Goal: Obtain resource: Obtain resource

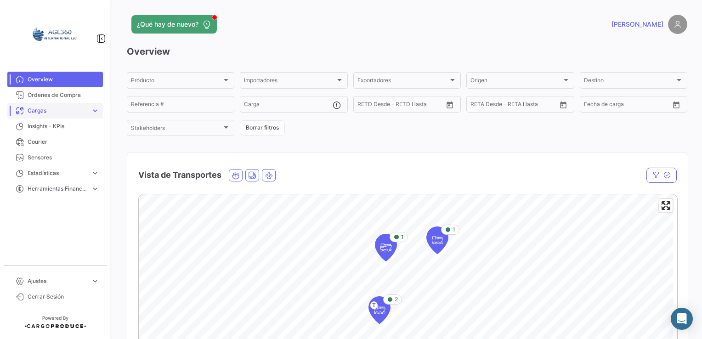
click at [64, 111] on span "Cargas" at bounding box center [58, 111] width 60 height 8
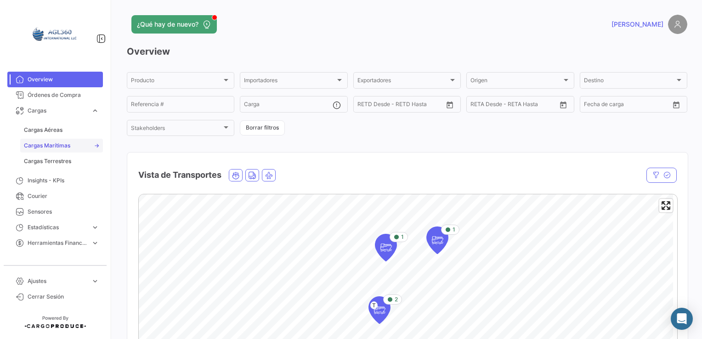
click at [51, 144] on span "Cargas Marítimas" at bounding box center [47, 146] width 46 height 8
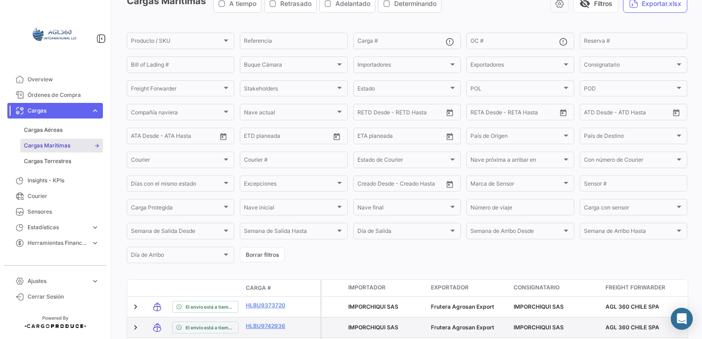
scroll to position [188, 0]
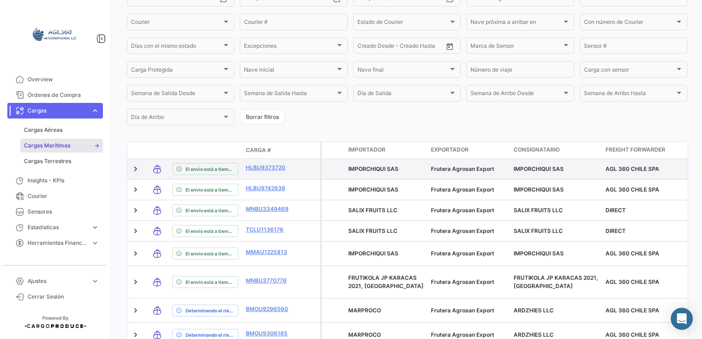
click at [136, 174] on link at bounding box center [135, 169] width 9 height 9
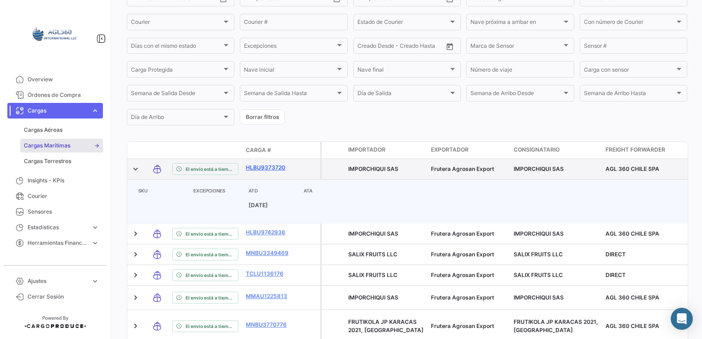
click at [268, 172] on link "HLBU9373720" at bounding box center [270, 168] width 48 height 8
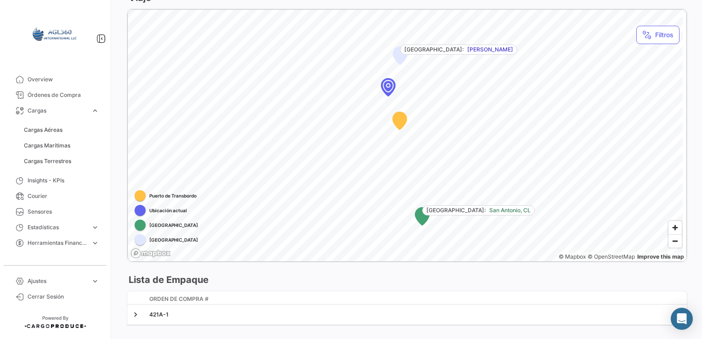
scroll to position [517, 0]
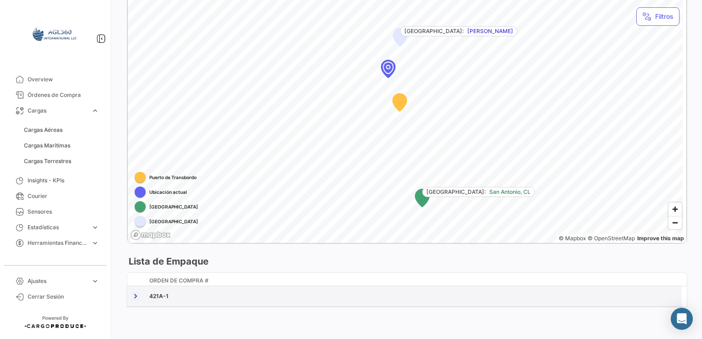
click at [136, 297] on link at bounding box center [135, 296] width 9 height 9
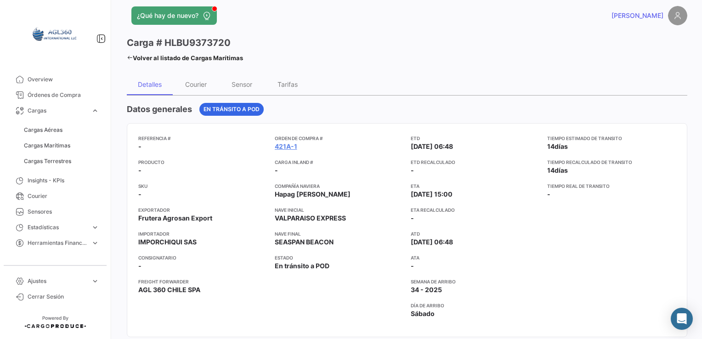
scroll to position [0, 0]
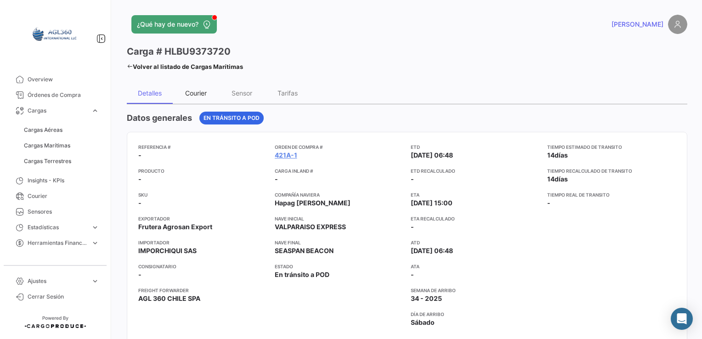
click at [195, 93] on div "Courier" at bounding box center [196, 93] width 22 height 8
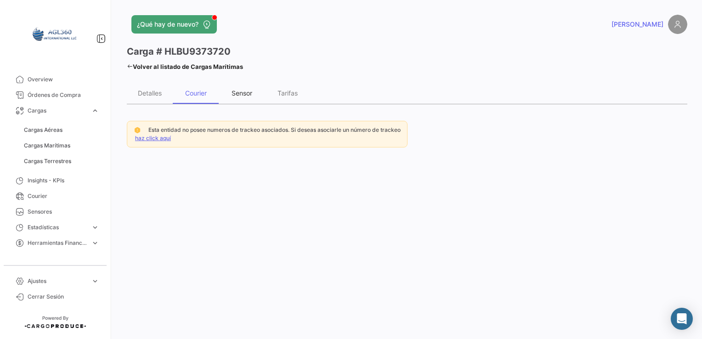
click at [241, 95] on div "Sensor" at bounding box center [242, 93] width 21 height 8
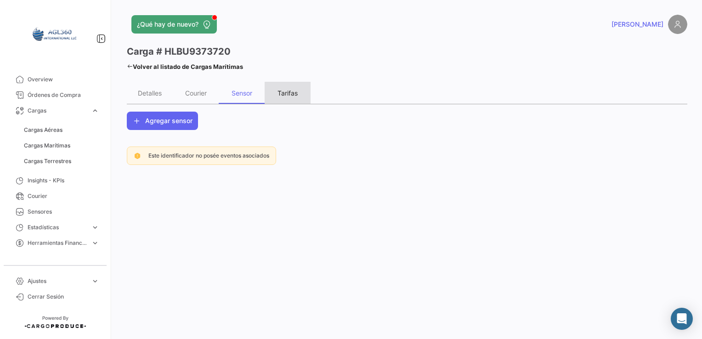
click at [289, 91] on div "Tarifas" at bounding box center [288, 93] width 20 height 8
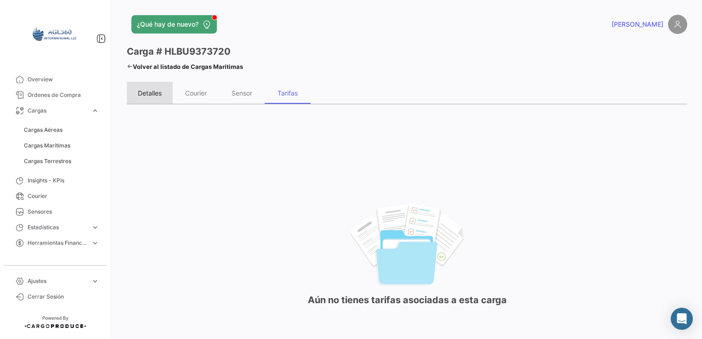
click at [147, 93] on div "Detalles" at bounding box center [150, 93] width 24 height 8
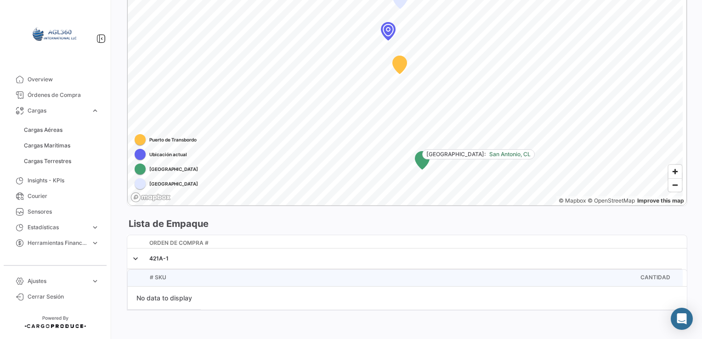
scroll to position [557, 0]
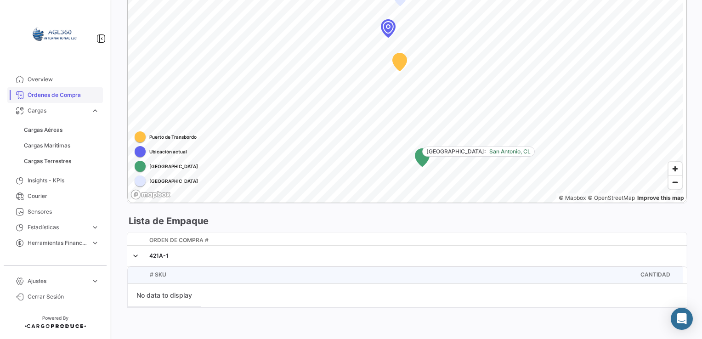
click at [57, 96] on span "Órdenes de Compra" at bounding box center [64, 95] width 72 height 8
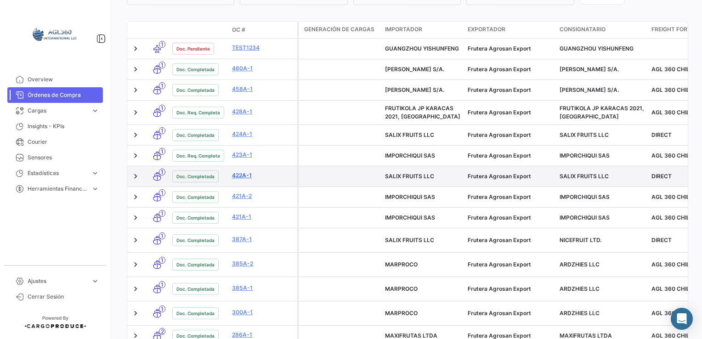
scroll to position [278, 0]
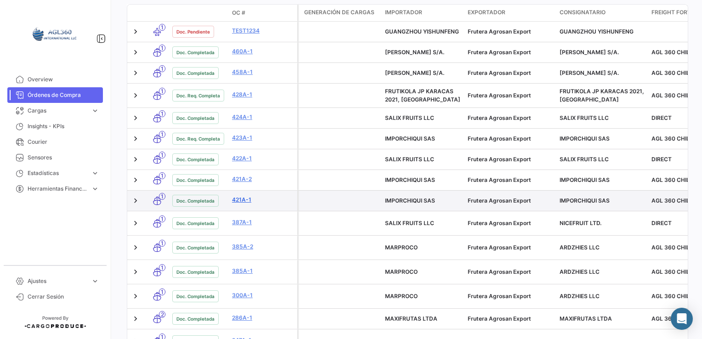
click at [239, 199] on link "421A-1" at bounding box center [263, 200] width 62 height 8
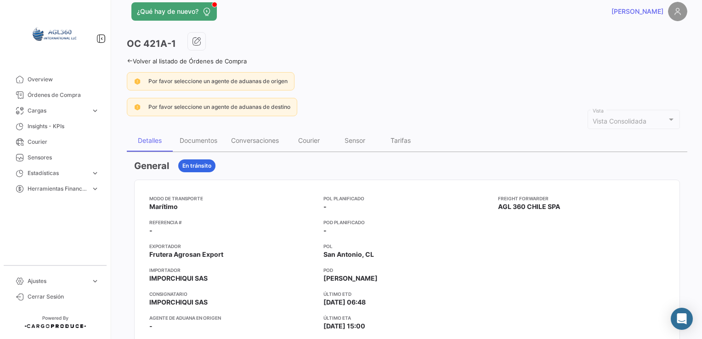
scroll to position [9, 0]
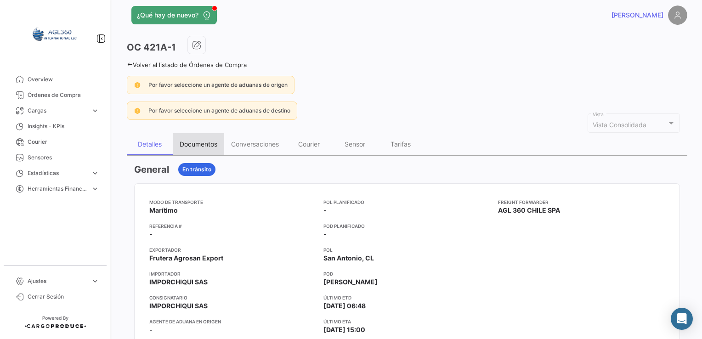
click at [213, 143] on div "Documentos" at bounding box center [199, 144] width 38 height 8
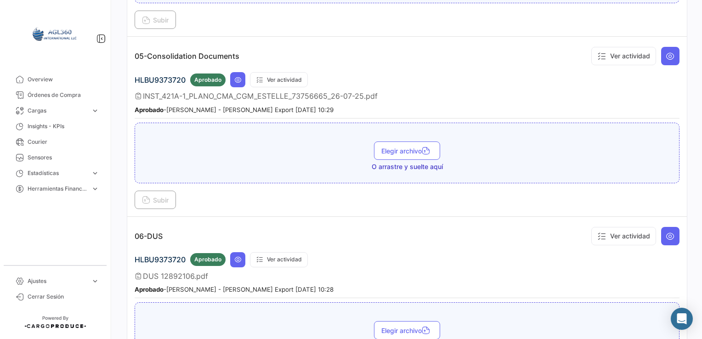
scroll to position [919, 0]
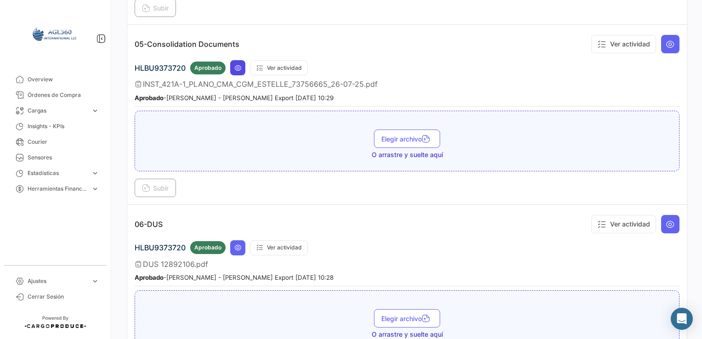
click at [237, 64] on icon at bounding box center [237, 67] width 7 height 7
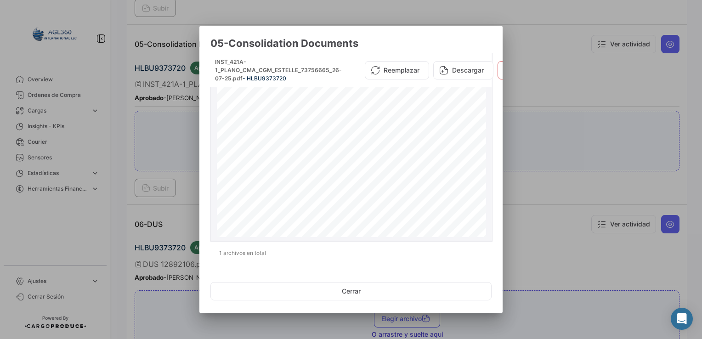
scroll to position [0, 0]
click at [530, 31] on div at bounding box center [351, 169] width 702 height 339
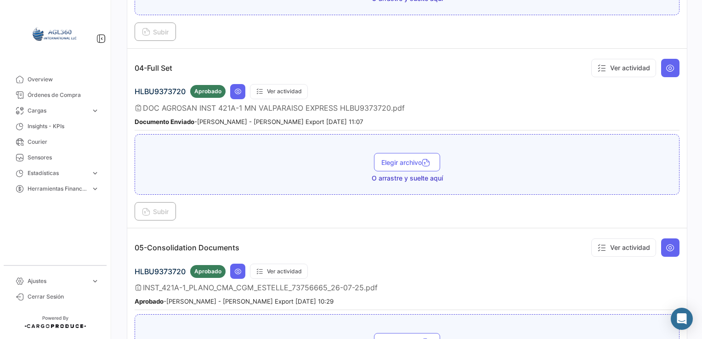
scroll to position [639, 0]
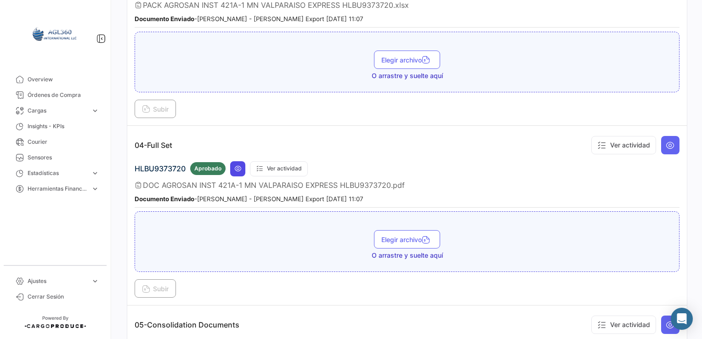
click at [239, 165] on icon at bounding box center [237, 168] width 7 height 7
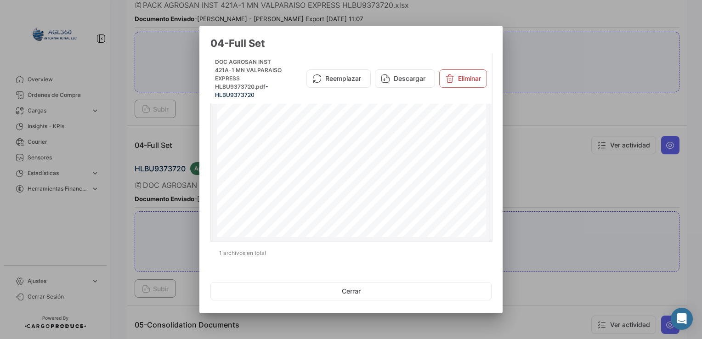
scroll to position [0, 0]
click at [594, 119] on div at bounding box center [351, 169] width 702 height 339
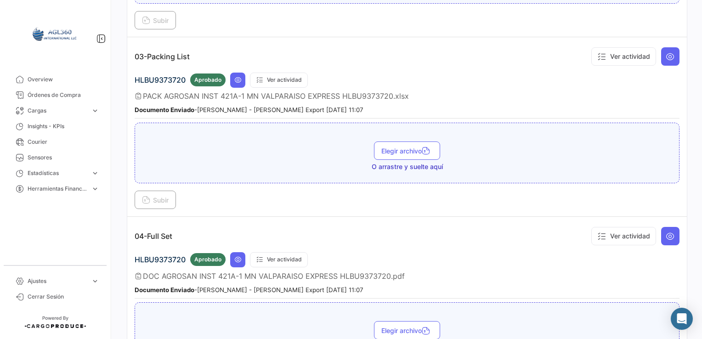
scroll to position [501, 0]
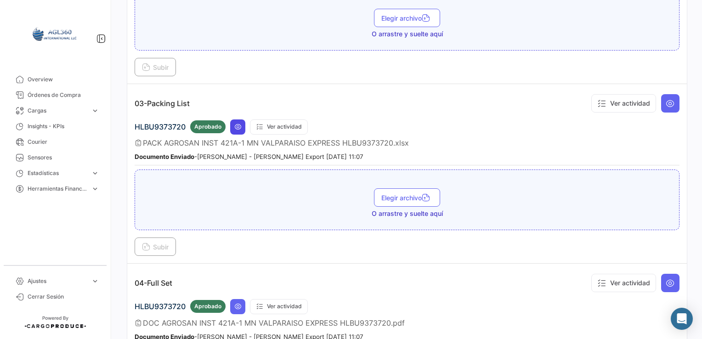
click at [236, 123] on icon at bounding box center [237, 126] width 7 height 7
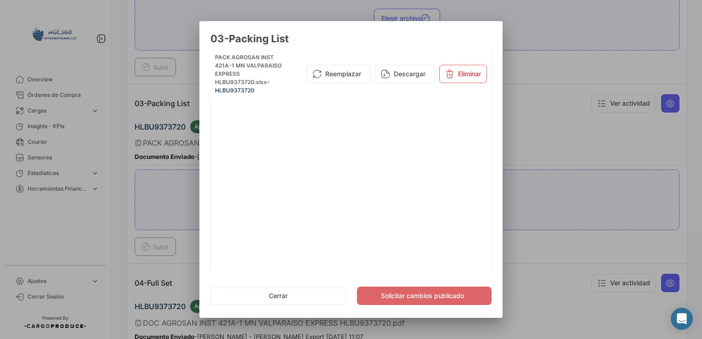
click at [590, 135] on div at bounding box center [351, 169] width 702 height 339
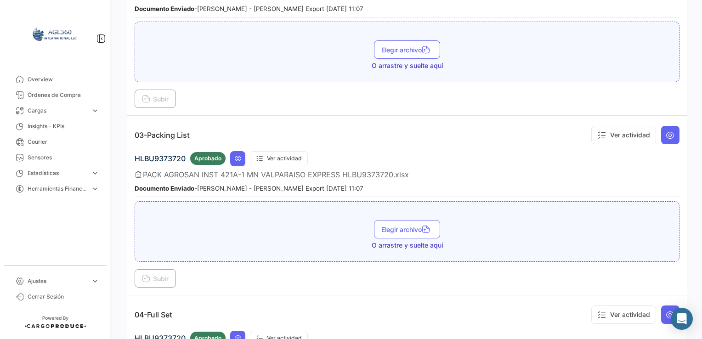
scroll to position [317, 0]
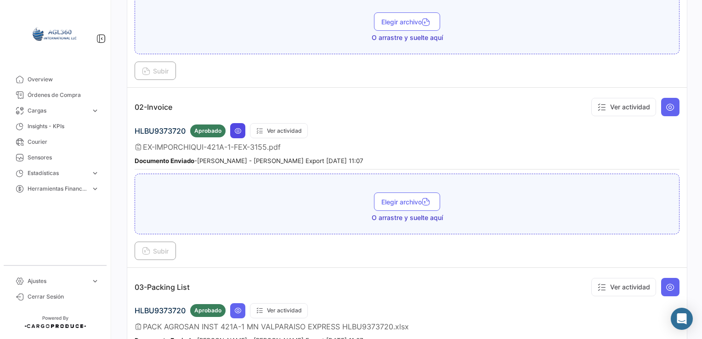
click at [242, 128] on button at bounding box center [237, 130] width 15 height 15
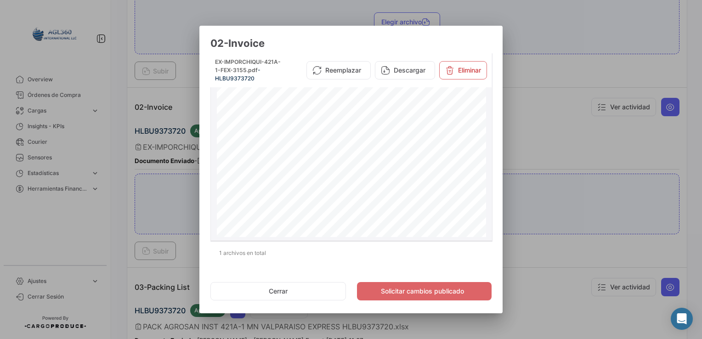
scroll to position [0, 0]
click at [557, 168] on div at bounding box center [351, 169] width 702 height 339
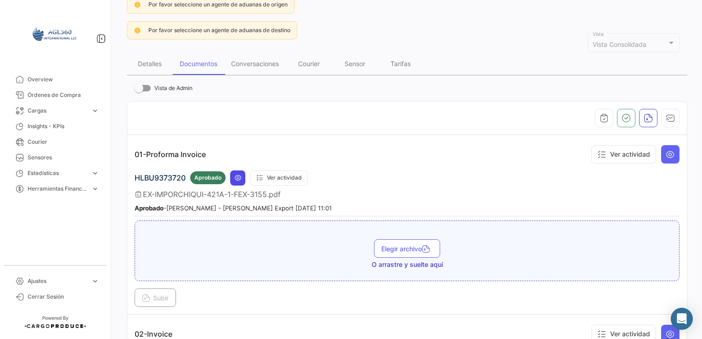
scroll to position [92, 0]
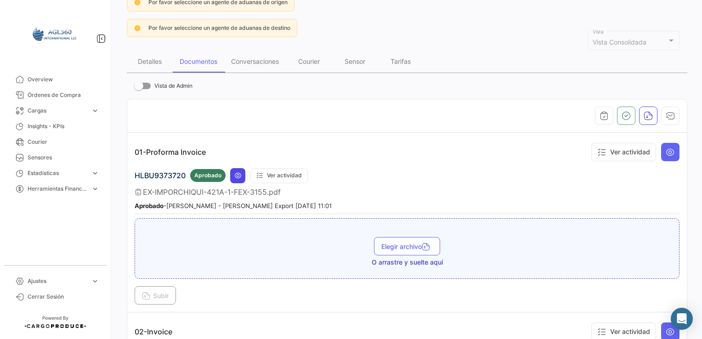
click at [238, 172] on icon at bounding box center [237, 175] width 7 height 7
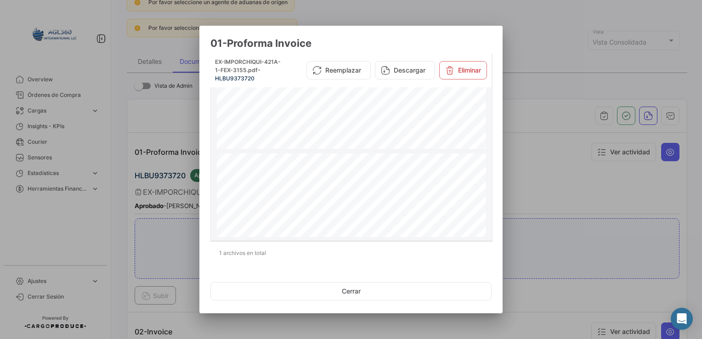
scroll to position [414, 0]
click at [576, 163] on div at bounding box center [351, 169] width 702 height 339
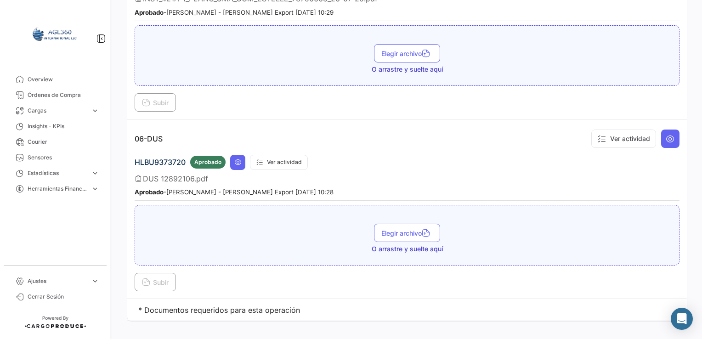
scroll to position [1006, 0]
click at [241, 157] on icon at bounding box center [237, 160] width 7 height 7
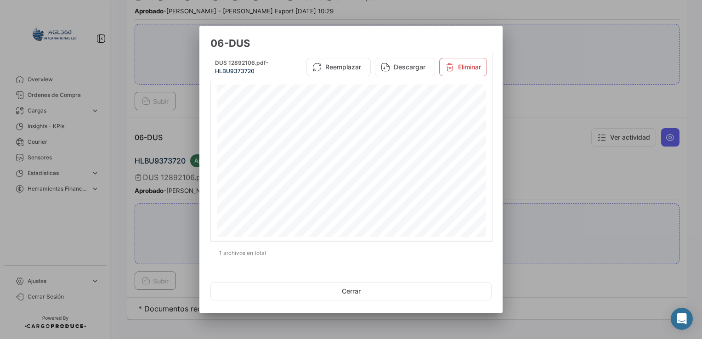
scroll to position [425, 0]
click at [571, 108] on div at bounding box center [351, 169] width 702 height 339
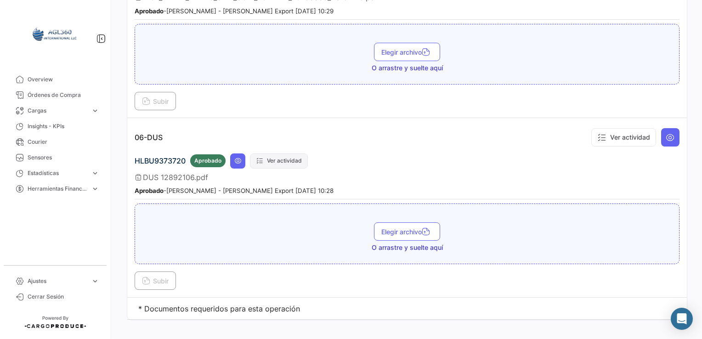
click at [271, 154] on button "Ver actividad" at bounding box center [279, 161] width 58 height 15
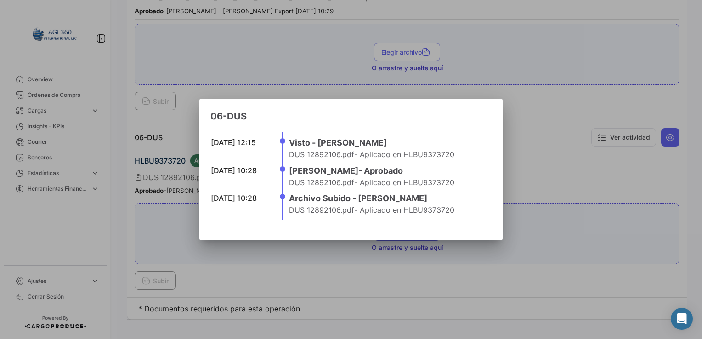
click at [550, 176] on div at bounding box center [351, 169] width 702 height 339
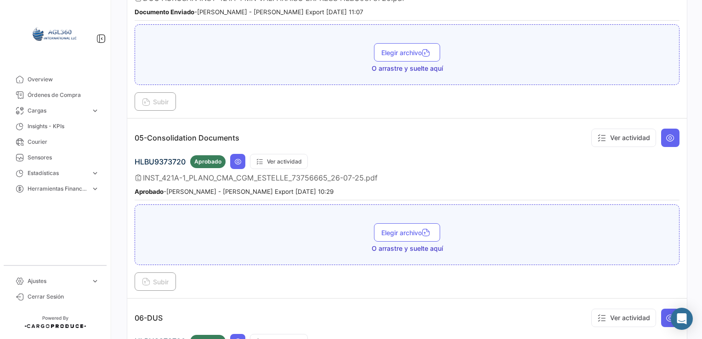
scroll to position [822, 0]
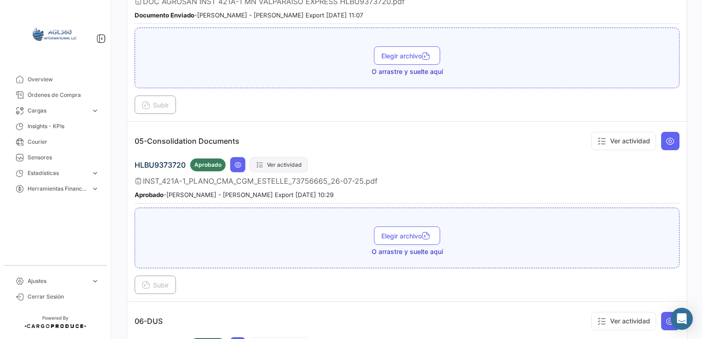
click at [271, 157] on button "Ver actividad" at bounding box center [279, 164] width 58 height 15
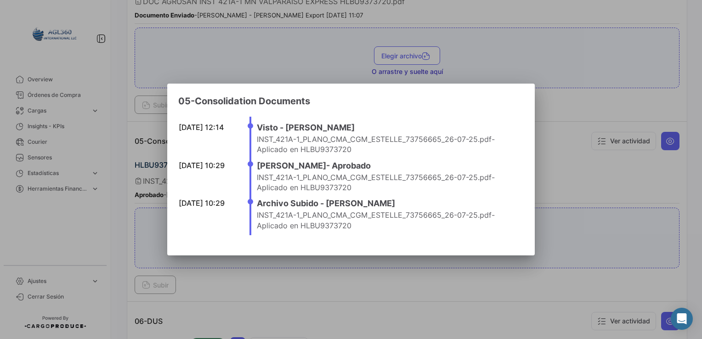
click at [586, 186] on div at bounding box center [351, 169] width 702 height 339
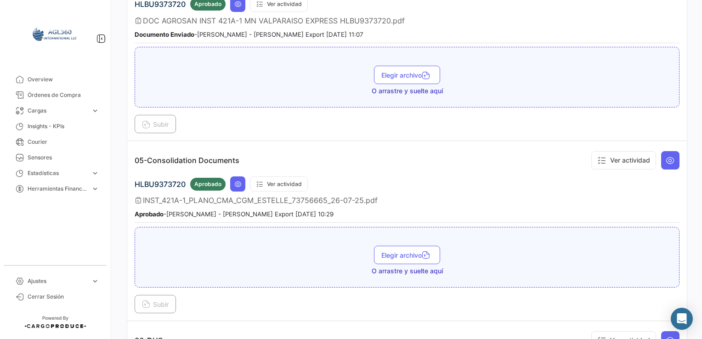
scroll to position [684, 0]
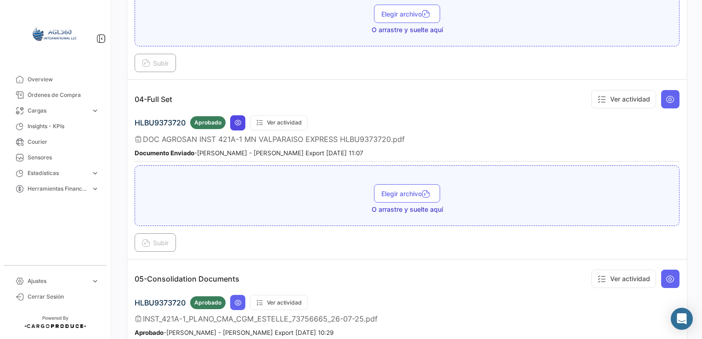
click at [235, 119] on icon at bounding box center [237, 122] width 7 height 7
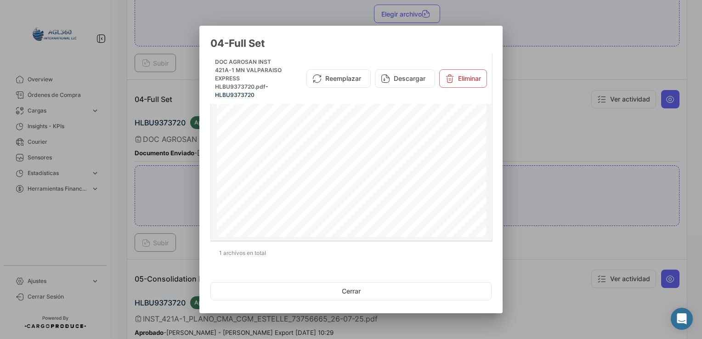
scroll to position [1096, 0]
click at [625, 189] on div at bounding box center [351, 169] width 702 height 339
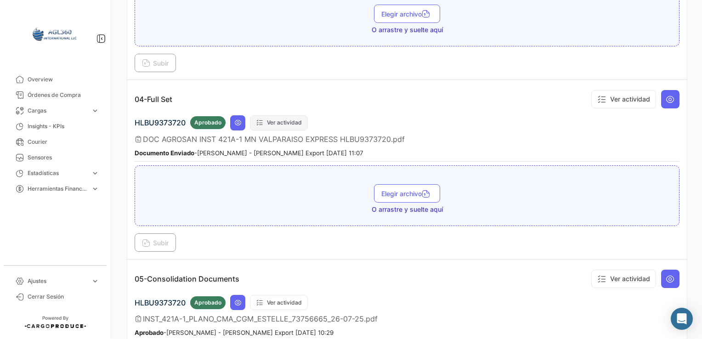
click at [275, 121] on button "Ver actividad" at bounding box center [279, 122] width 58 height 15
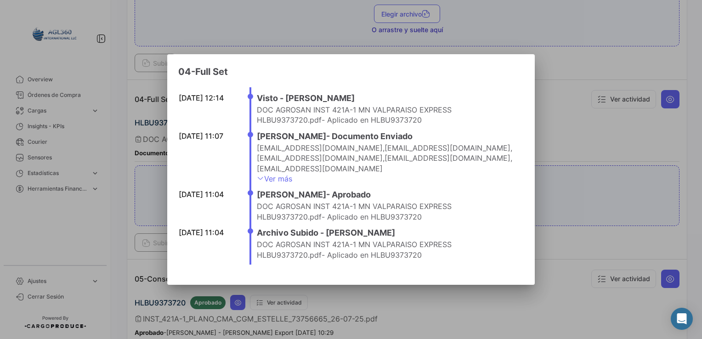
click at [570, 159] on div at bounding box center [351, 169] width 702 height 339
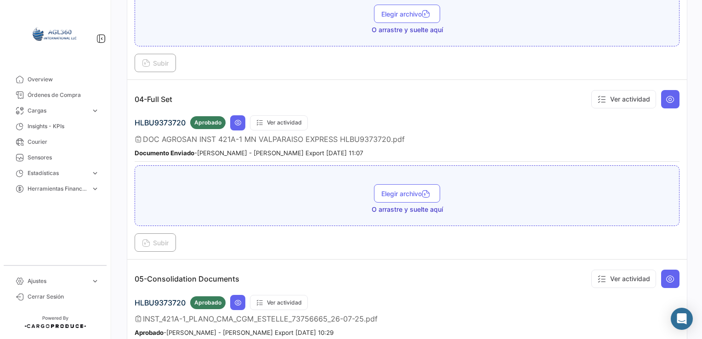
drag, startPoint x: 182, startPoint y: 131, endPoint x: 505, endPoint y: 116, distance: 322.6
click at [471, 121] on div "HLBU9373720 Aprobado Ver actividad DOC AGROSAN INST 421A-1 MN VALPARAISO EXPRES…" at bounding box center [407, 138] width 545 height 46
click at [666, 97] on icon at bounding box center [670, 99] width 9 height 9
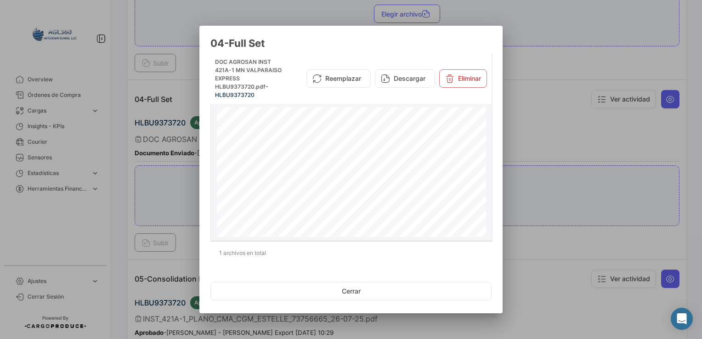
scroll to position [683, 0]
click at [403, 82] on button "Descargar" at bounding box center [405, 78] width 60 height 18
click at [568, 286] on div at bounding box center [351, 169] width 702 height 339
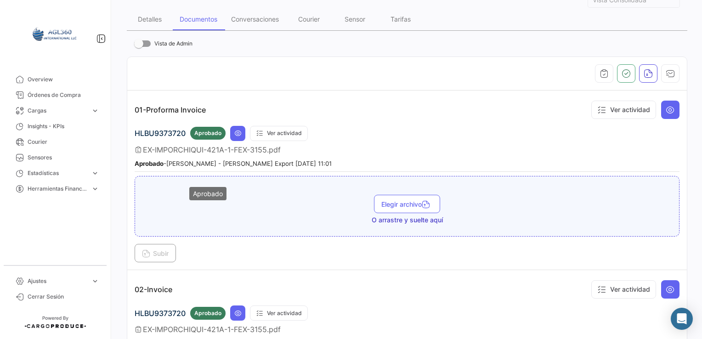
scroll to position [138, 0]
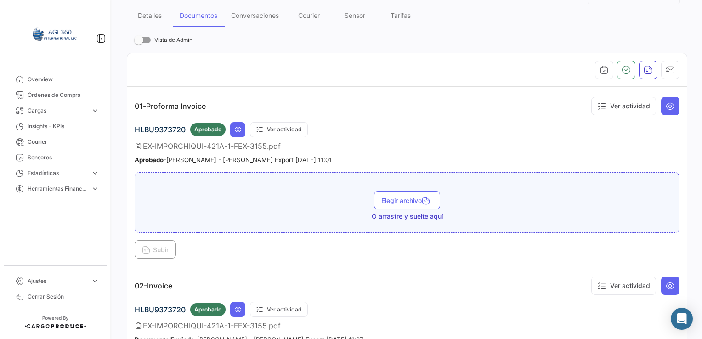
click at [163, 126] on span "HLBU9373720" at bounding box center [160, 129] width 51 height 9
copy span "HLBU9373720"
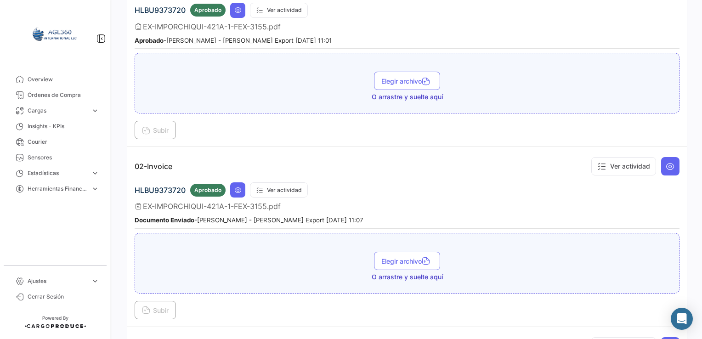
scroll to position [276, 0]
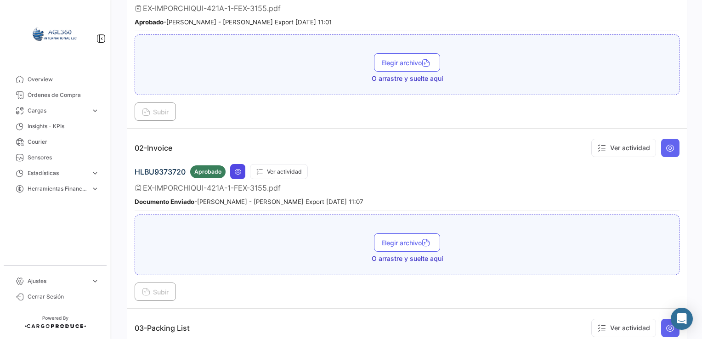
click at [236, 170] on icon at bounding box center [237, 171] width 7 height 7
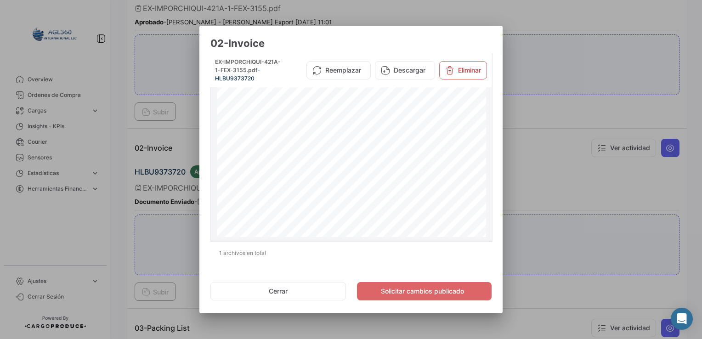
click at [405, 132] on span "3155" at bounding box center [407, 134] width 10 height 5
click at [405, 132] on span "3155" at bounding box center [444, 134] width 85 height 6
copy span "3155"
click at [393, 216] on span "19551" at bounding box center [439, 216] width 96 height 5
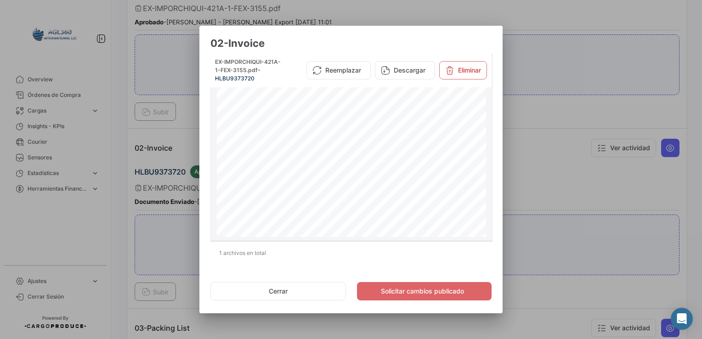
click at [393, 216] on span "19551" at bounding box center [439, 216] width 96 height 5
copy span "19551"
drag, startPoint x: 425, startPoint y: 176, endPoint x: 388, endPoint y: 176, distance: 36.8
click at [388, 176] on div "Emisor RUT 77.089.369-0 Razón social FRUTERA AGROSAN EXPORT SPA Giro EXPORTADOR…" at bounding box center [351, 213] width 269 height 348
copy div "VALPARAISO EXPRESS"
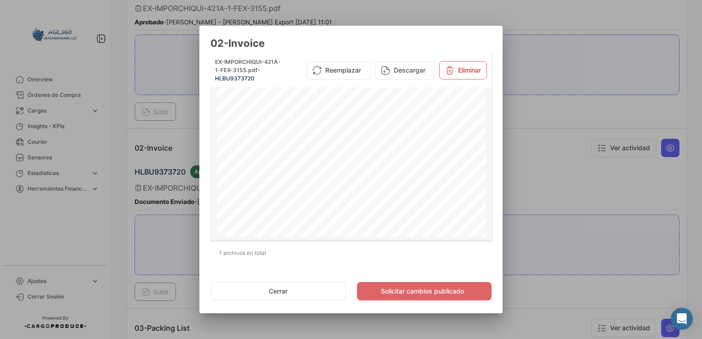
scroll to position [0, 0]
click at [574, 78] on div at bounding box center [351, 169] width 702 height 339
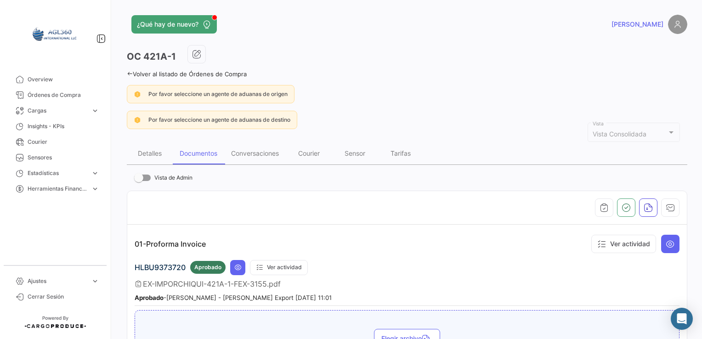
click at [131, 74] on icon at bounding box center [130, 74] width 6 height 6
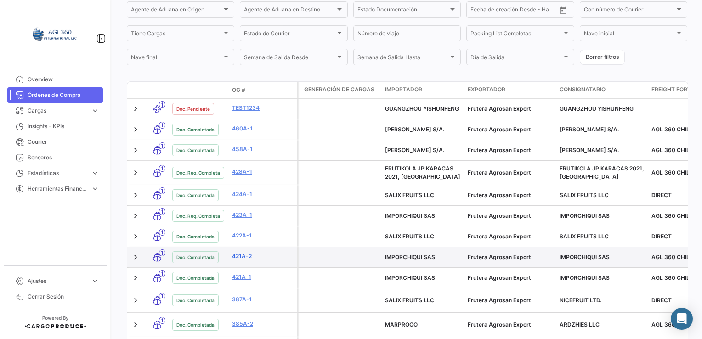
scroll to position [232, 0]
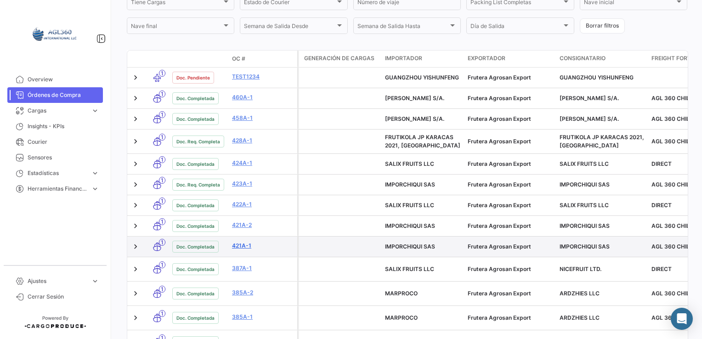
click at [244, 245] on link "421A-1" at bounding box center [263, 246] width 62 height 8
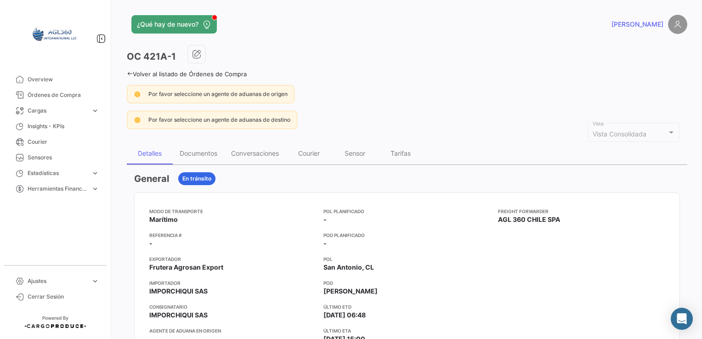
click at [131, 74] on icon at bounding box center [130, 74] width 6 height 6
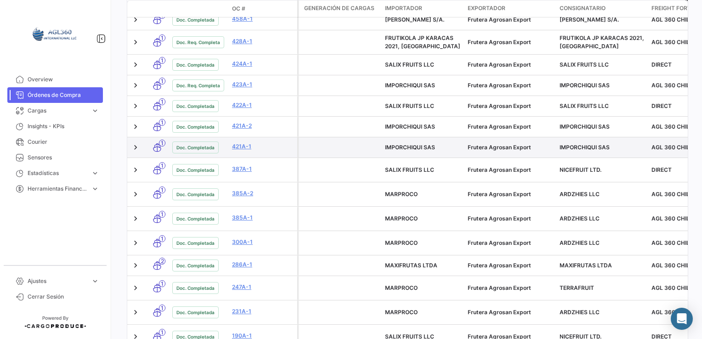
scroll to position [324, 0]
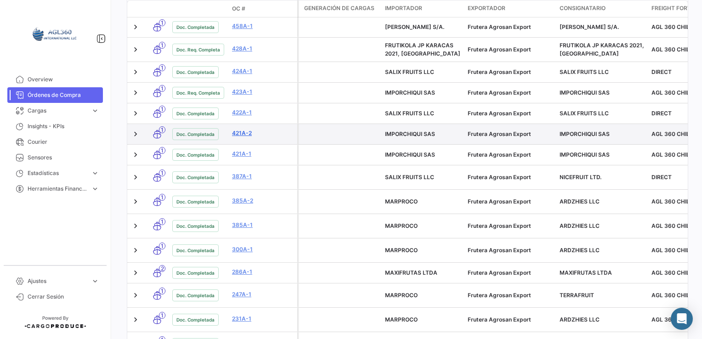
click at [242, 134] on link "421A-2" at bounding box center [263, 133] width 62 height 8
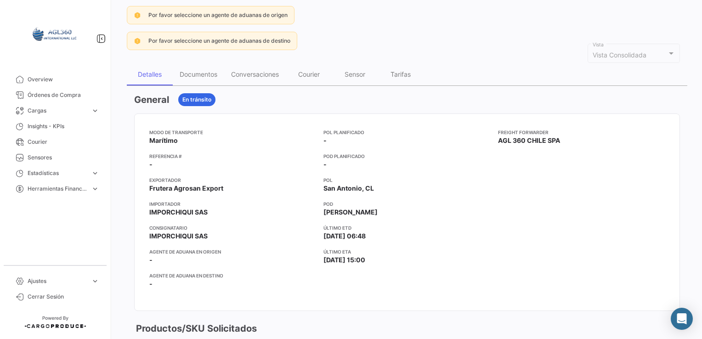
scroll to position [92, 0]
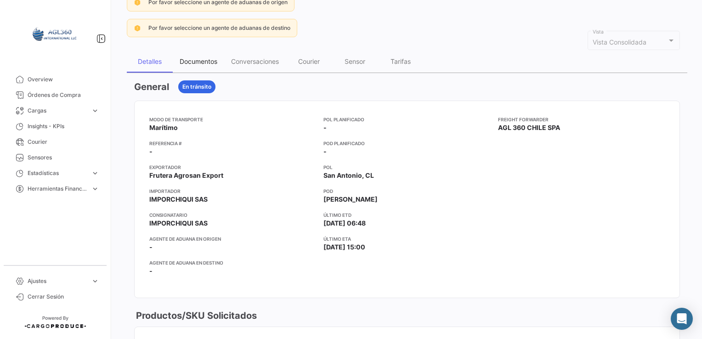
click at [200, 62] on div "Documentos" at bounding box center [199, 61] width 38 height 8
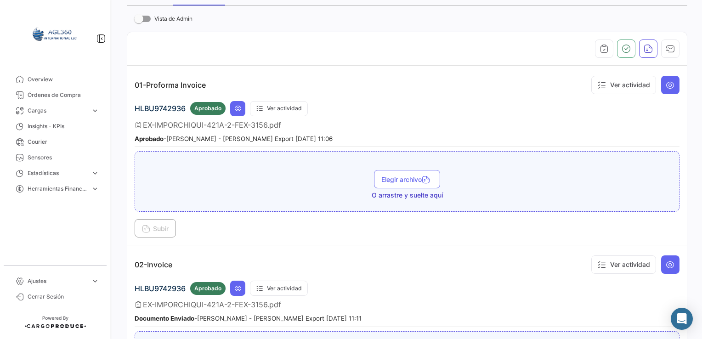
scroll to position [184, 0]
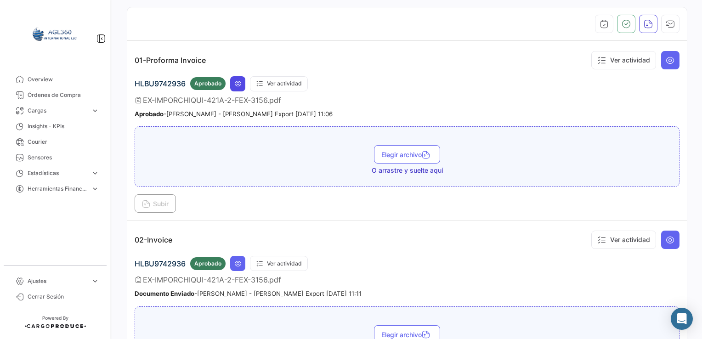
click at [235, 82] on icon at bounding box center [237, 83] width 7 height 7
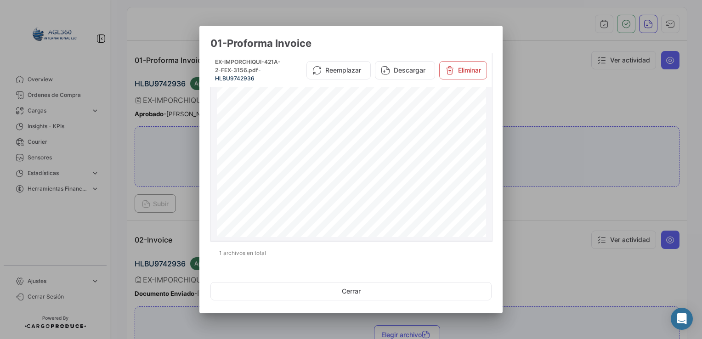
click at [406, 134] on span "3156" at bounding box center [407, 134] width 10 height 5
click at [406, 134] on span "3156" at bounding box center [444, 134] width 85 height 6
copy span "3156"
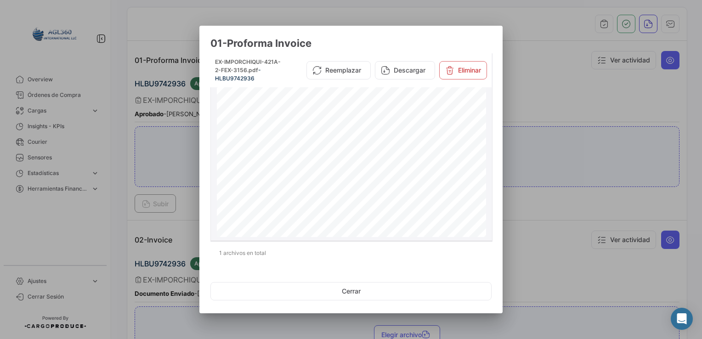
scroll to position [108, 0]
click at [181, 226] on div at bounding box center [351, 169] width 702 height 339
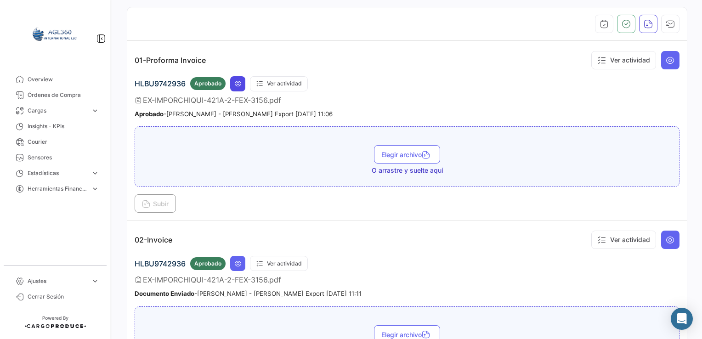
click at [238, 80] on icon at bounding box center [237, 83] width 7 height 7
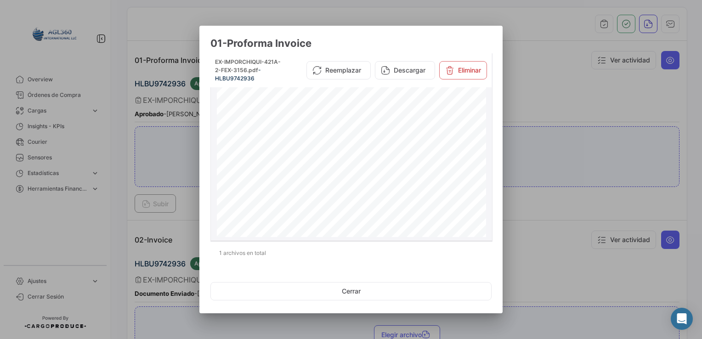
scroll to position [46, 0]
click at [304, 191] on span "HLBU9742936" at bounding box center [302, 191] width 20 height 3
click at [304, 191] on span "HLBU9742936" at bounding box center [317, 191] width 50 height 5
copy span "HLBU9742936"
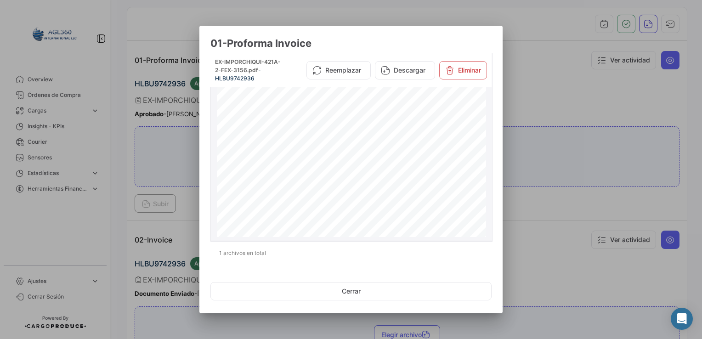
scroll to position [200, 0]
drag, startPoint x: 279, startPoint y: 107, endPoint x: 375, endPoint y: 161, distance: 110.1
click at [375, 161] on div "Emisor RUT 77.089.369-0 Razón social FRUTERA AGROSAN EXPORT SPA Giro EXPORTADOR…" at bounding box center [351, 59] width 269 height 348
drag, startPoint x: 375, startPoint y: 161, endPoint x: 364, endPoint y: 218, distance: 58.0
click at [364, 217] on div "Emisor RUT 77.089.369-0 Razón social FRUTERA AGROSAN EXPORT SPA Giro EXPORTADOR…" at bounding box center [351, 59] width 269 height 348
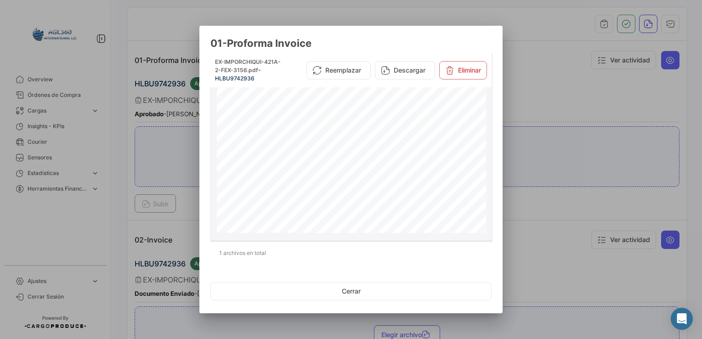
drag, startPoint x: 264, startPoint y: 104, endPoint x: 273, endPoint y: 113, distance: 12.4
click at [265, 105] on span "CASES of MANZANAS" at bounding box center [280, 104] width 33 height 3
click at [314, 147] on div "Emisor RUT 77.089.369-0 Razón social FRUTERA AGROSAN EXPORT SPA Giro EXPORTADOR…" at bounding box center [351, 59] width 269 height 348
drag, startPoint x: 298, startPoint y: 134, endPoint x: 311, endPoint y: 141, distance: 14.8
click at [299, 134] on span "CASES of 20.00 Net Kg, 21.00 Gross Kg, MANZANAS, ROYAL GALA, 150, XF" at bounding box center [318, 134] width 108 height 3
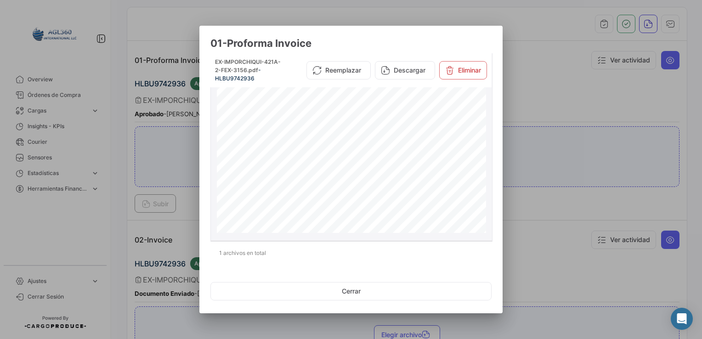
drag, startPoint x: 311, startPoint y: 141, endPoint x: 317, endPoint y: 153, distance: 13.0
click at [317, 153] on div "Emisor RUT 77.089.369-0 Razón social FRUTERA AGROSAN EXPORT SPA Giro EXPORTADOR…" at bounding box center [351, 59] width 269 height 348
drag, startPoint x: 317, startPoint y: 153, endPoint x: 278, endPoint y: 134, distance: 43.4
click at [279, 135] on span "CASES of 20.00 Net Kg, 21.00 Gross Kg, MANZANAS, ROYAL GALA, 150, XF" at bounding box center [318, 134] width 108 height 3
drag, startPoint x: 274, startPoint y: 131, endPoint x: 287, endPoint y: 164, distance: 34.5
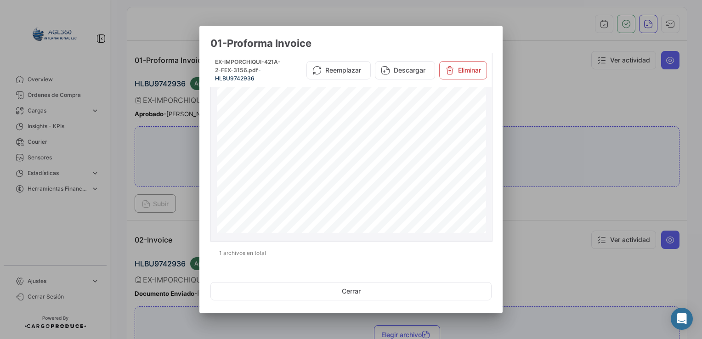
click at [287, 164] on div "Emisor RUT 77.089.369-0 Razón social FRUTERA AGROSAN EXPORT SPA Giro EXPORTADOR…" at bounding box center [351, 59] width 269 height 348
click at [287, 164] on span "CASES of 20.00 Net Kg, 21.00 Gross Kg, MANZANAS, ROYAL GALA, 175, XF" at bounding box center [353, 161] width 273 height 6
click at [569, 190] on div at bounding box center [351, 169] width 702 height 339
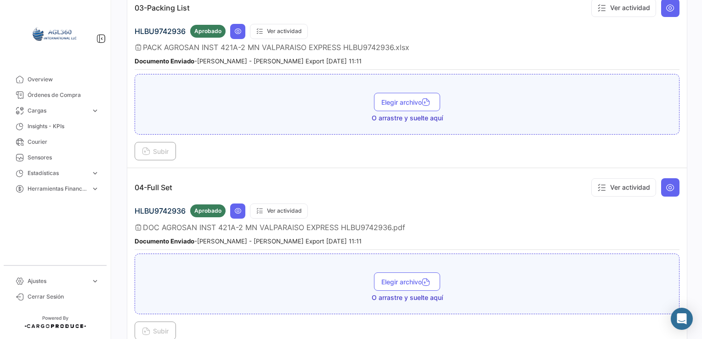
scroll to position [598, 0]
click at [234, 27] on icon at bounding box center [237, 29] width 7 height 7
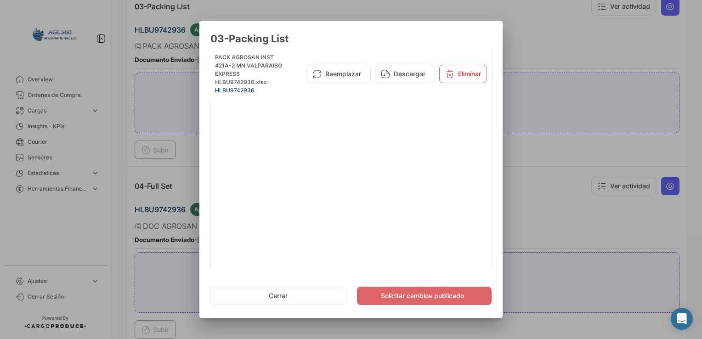
click at [568, 242] on div at bounding box center [351, 169] width 702 height 339
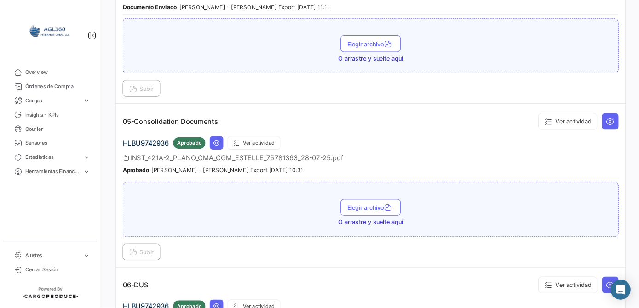
scroll to position [822, 0]
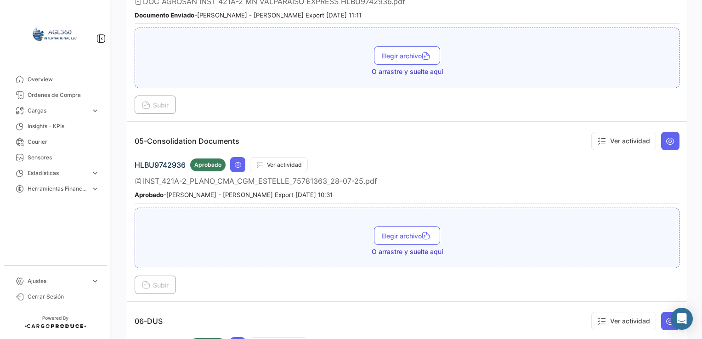
drag, startPoint x: 239, startPoint y: 157, endPoint x: 258, endPoint y: 128, distance: 35.2
click at [258, 129] on app-document-grouped "05-Consolidation Documents Ver actividad HLBU9742936 Aprobado Ver actividad INS…" at bounding box center [407, 211] width 545 height 165
click at [238, 161] on icon at bounding box center [237, 164] width 7 height 7
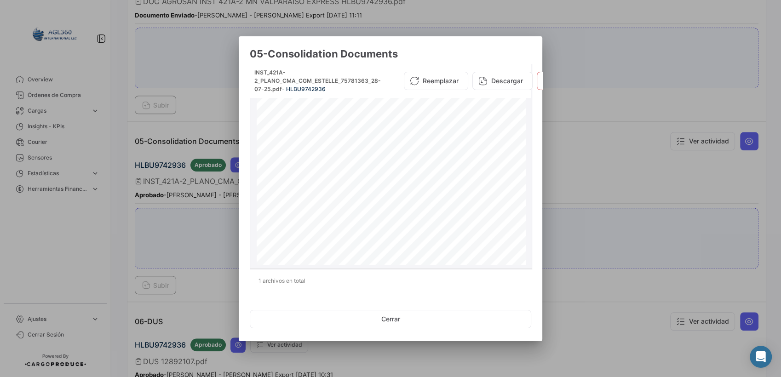
click at [425, 166] on span "集装箱" at bounding box center [426, 168] width 9 height 5
click at [490, 79] on button "Descargar" at bounding box center [502, 81] width 60 height 18
click at [594, 194] on div at bounding box center [390, 188] width 781 height 377
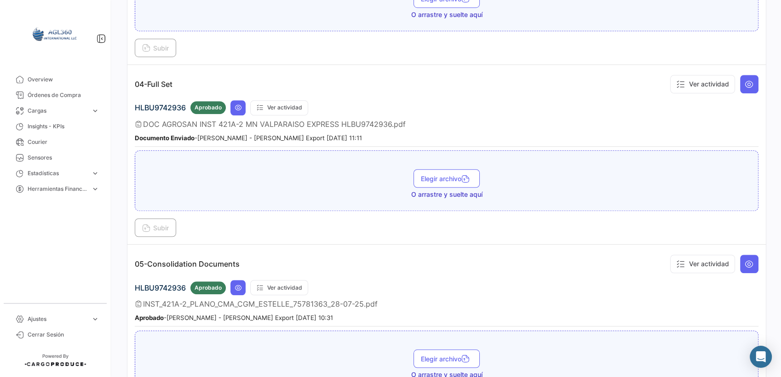
scroll to position [669, 0]
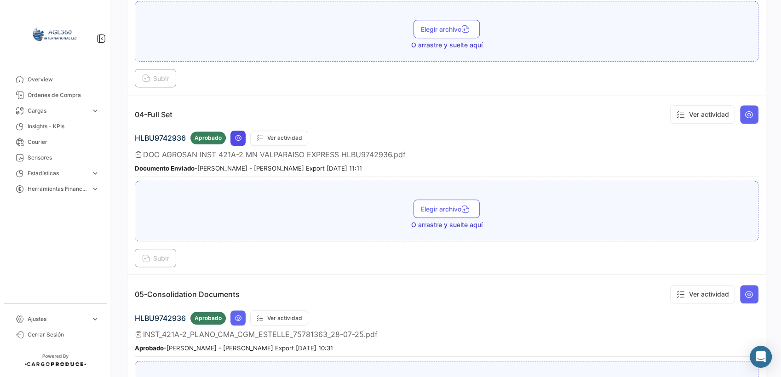
click at [239, 134] on icon at bounding box center [237, 137] width 7 height 7
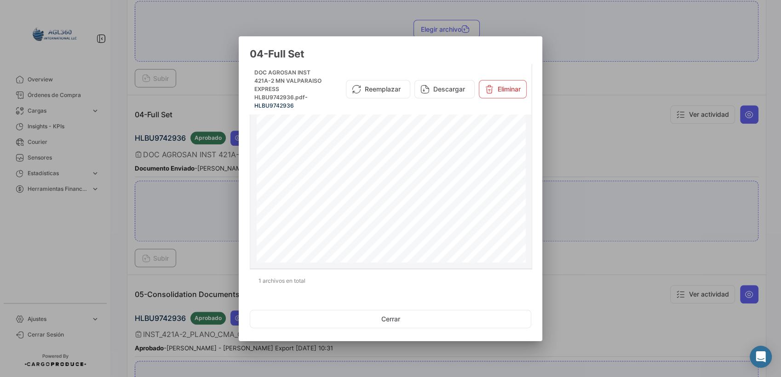
scroll to position [1077, 0]
click at [594, 226] on div at bounding box center [390, 188] width 781 height 377
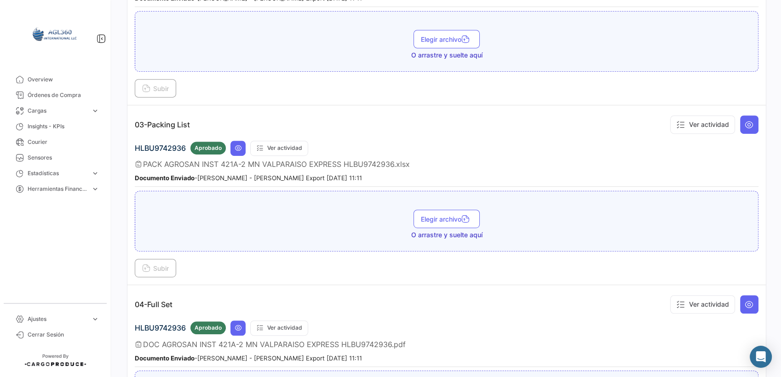
scroll to position [465, 0]
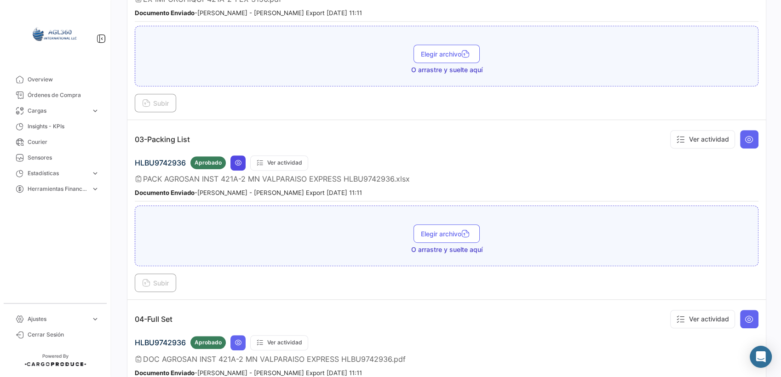
click at [238, 159] on icon at bounding box center [237, 162] width 7 height 7
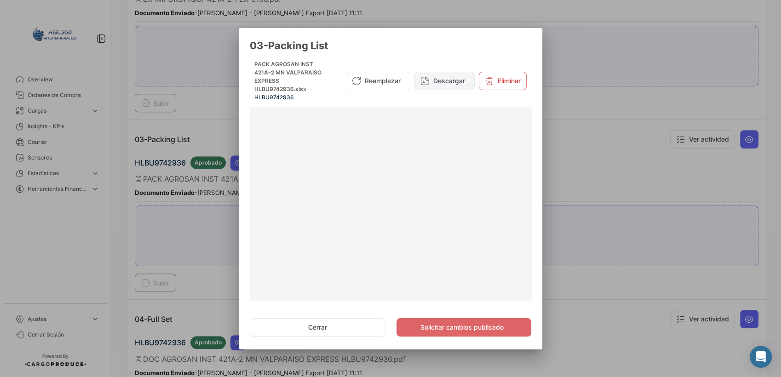
click at [432, 80] on button "Descargar" at bounding box center [444, 81] width 60 height 18
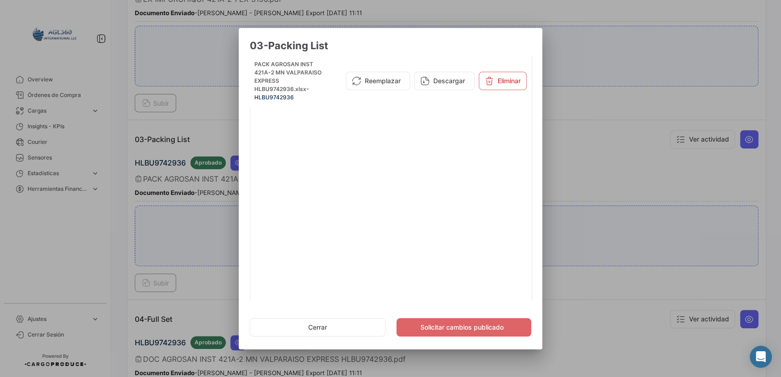
drag, startPoint x: 197, startPoint y: 240, endPoint x: 199, endPoint y: 236, distance: 5.1
click at [197, 240] on div at bounding box center [390, 188] width 781 height 377
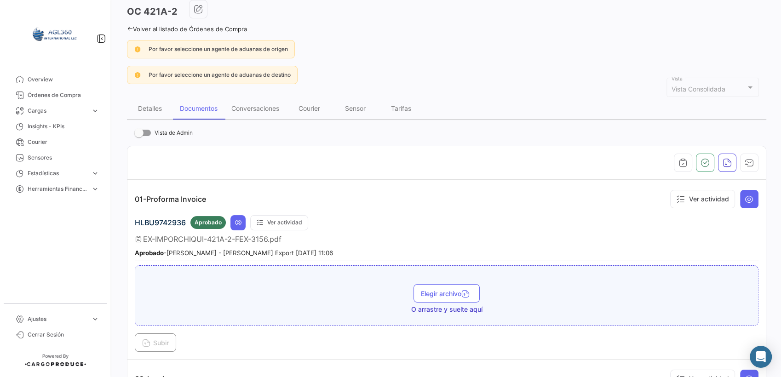
scroll to position [5, 0]
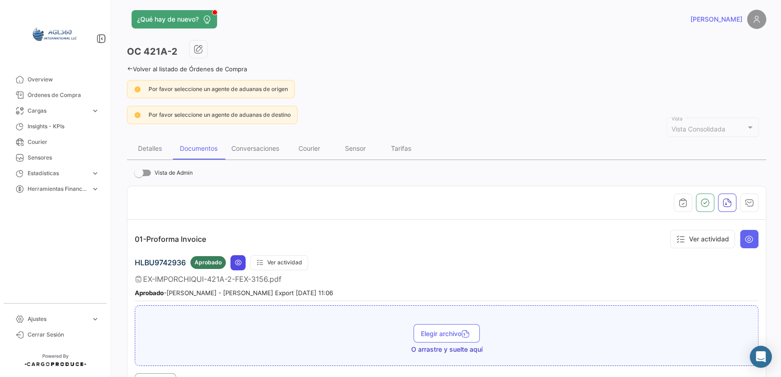
click at [242, 266] on button at bounding box center [237, 262] width 15 height 15
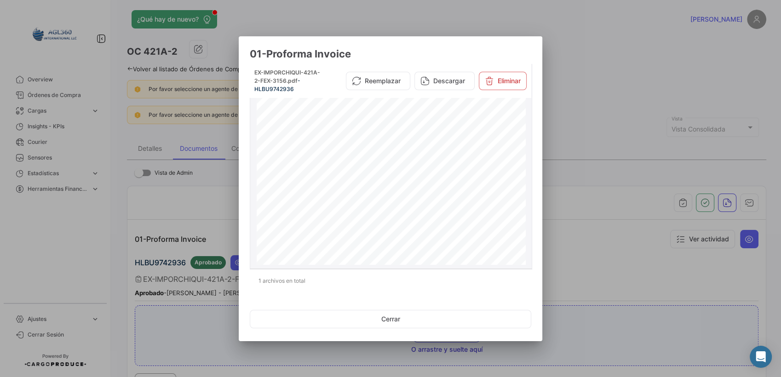
click at [445, 145] on span "3156" at bounding box center [446, 145] width 10 height 5
click at [445, 145] on span "3156" at bounding box center [483, 145] width 85 height 6
drag, startPoint x: 592, startPoint y: 120, endPoint x: 589, endPoint y: 125, distance: 5.4
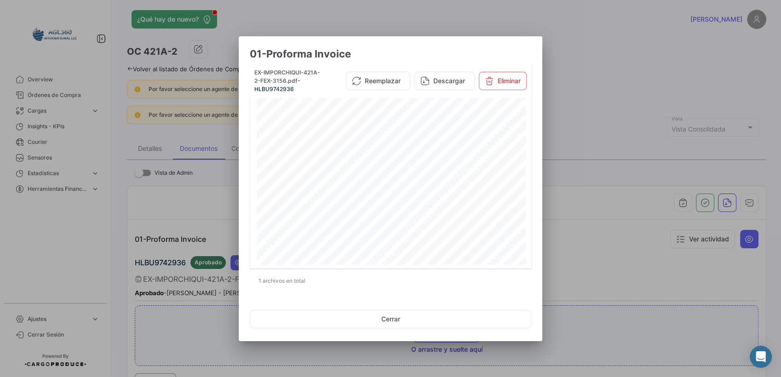
click at [592, 120] on div at bounding box center [390, 188] width 781 height 377
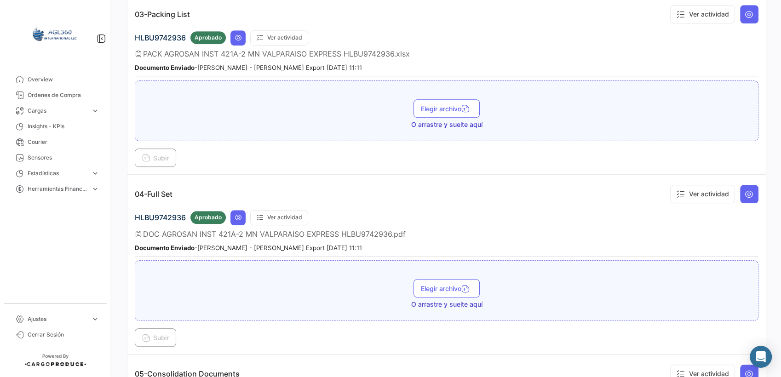
scroll to position [618, 0]
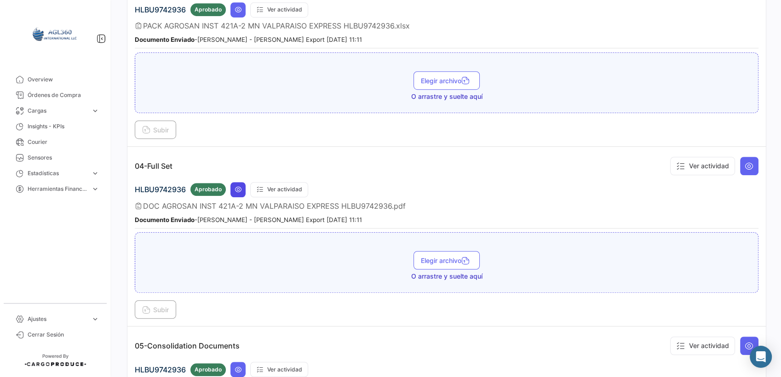
click at [240, 186] on icon at bounding box center [237, 189] width 7 height 7
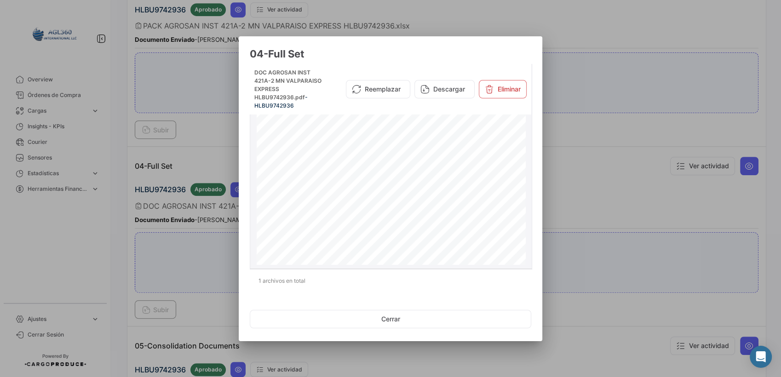
scroll to position [51, 0]
click at [596, 215] on div at bounding box center [390, 188] width 781 height 377
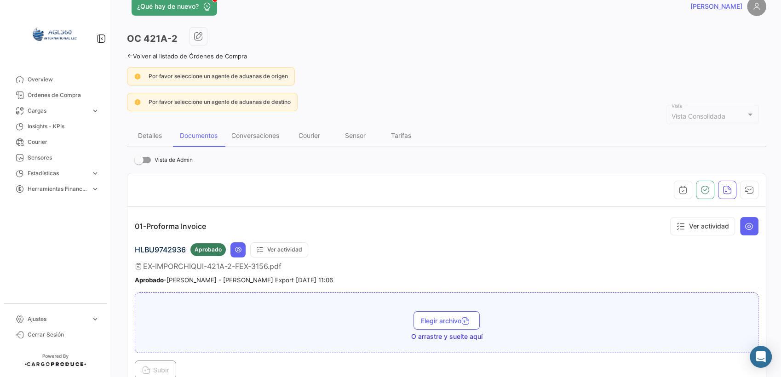
scroll to position [0, 0]
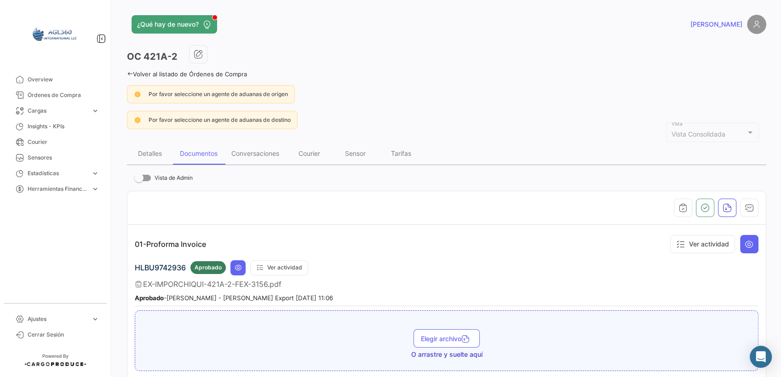
click at [129, 73] on icon at bounding box center [130, 74] width 6 height 6
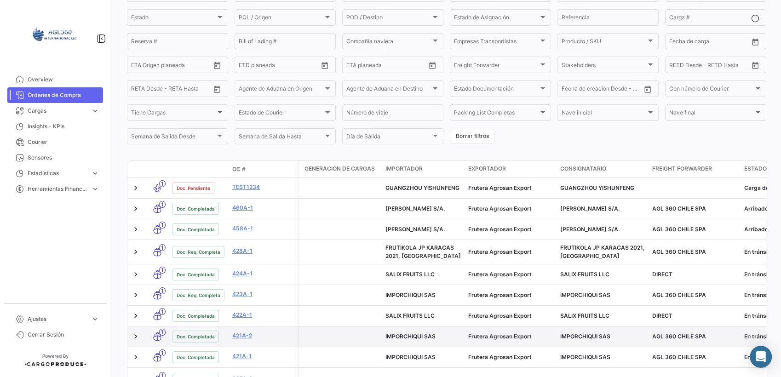
scroll to position [153, 0]
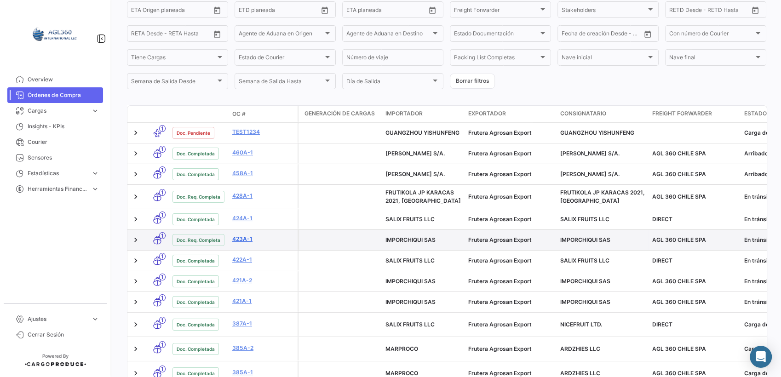
click at [240, 242] on link "423A-1" at bounding box center [263, 239] width 62 height 8
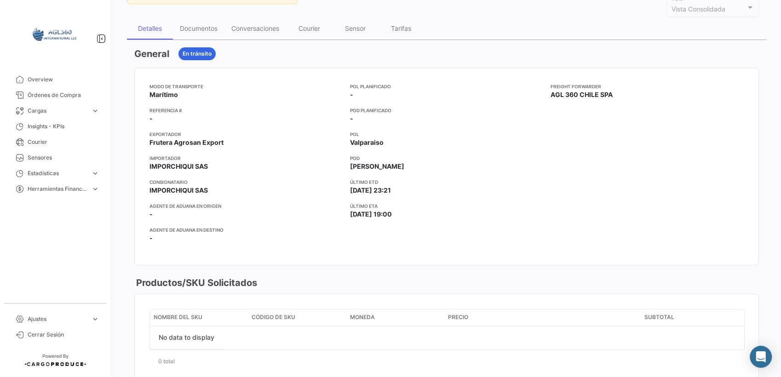
scroll to position [121, 0]
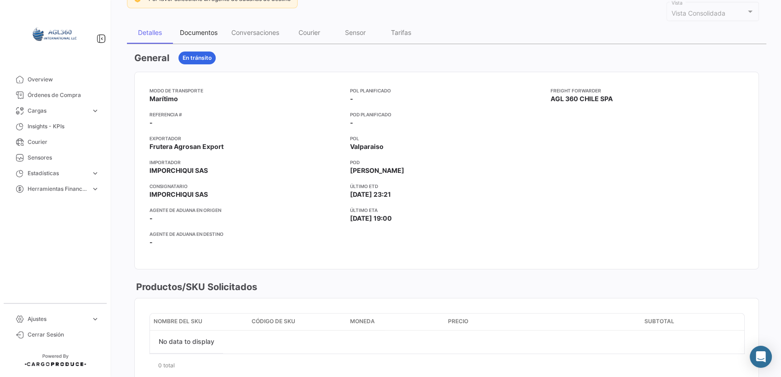
click at [205, 31] on div "Documentos" at bounding box center [199, 33] width 38 height 8
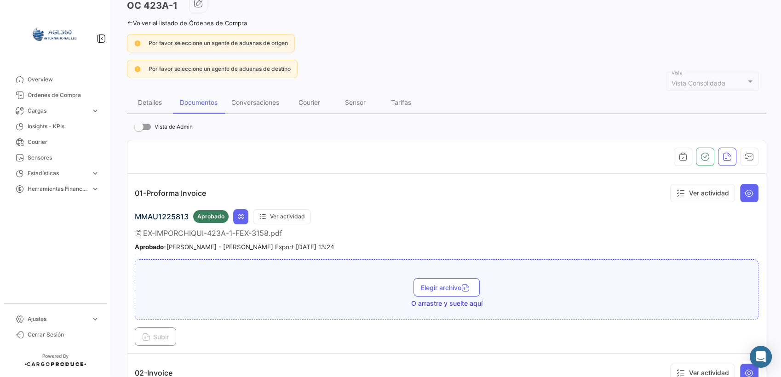
scroll to position [0, 0]
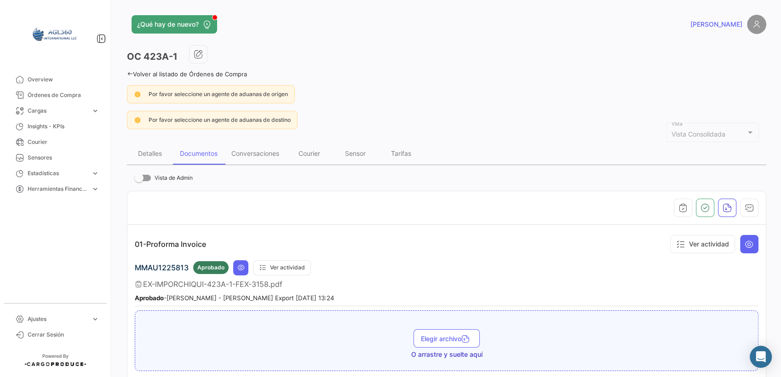
click at [131, 75] on icon at bounding box center [130, 74] width 6 height 6
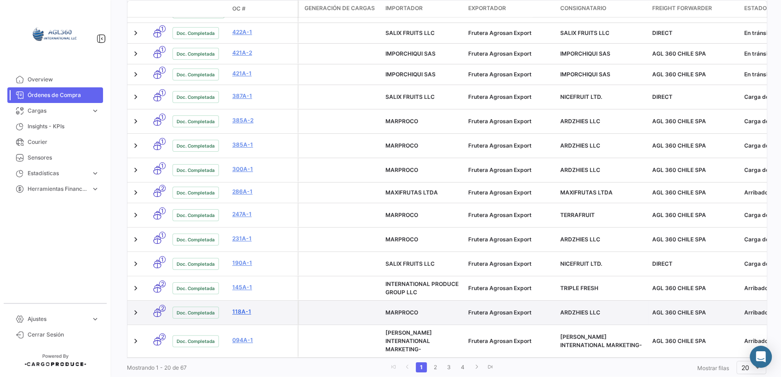
scroll to position [382, 0]
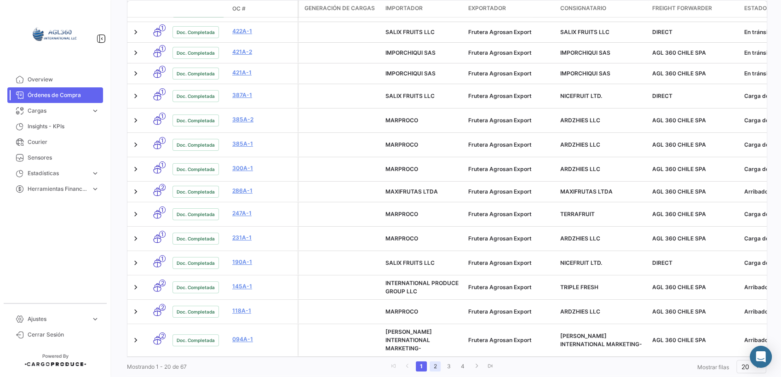
click at [433, 339] on link "2" at bounding box center [434, 366] width 11 height 10
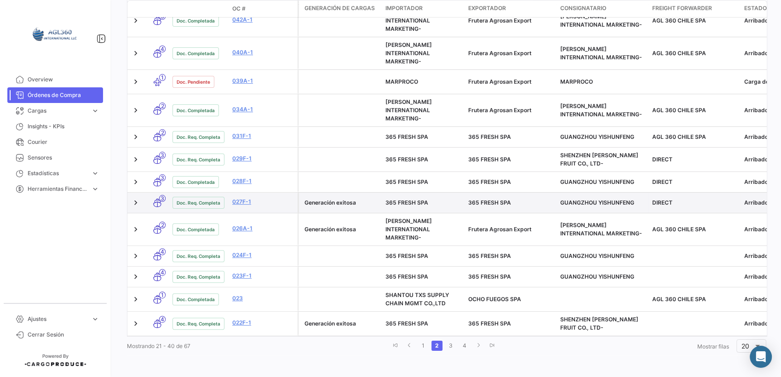
scroll to position [475, 0]
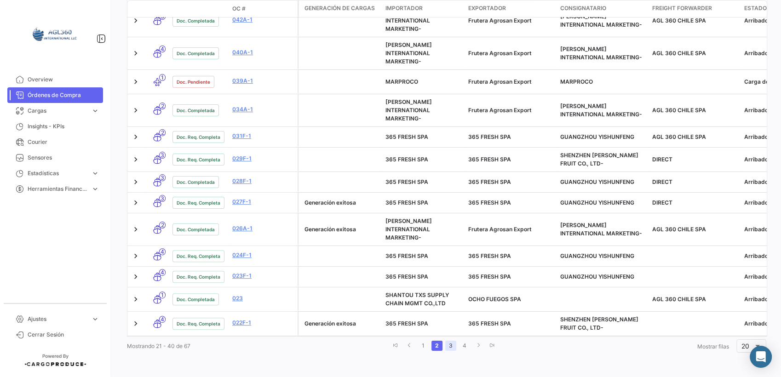
click at [448, 339] on link "3" at bounding box center [450, 346] width 11 height 10
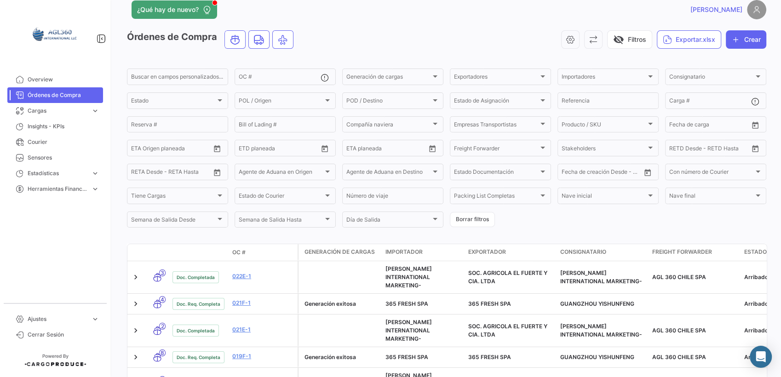
scroll to position [0, 0]
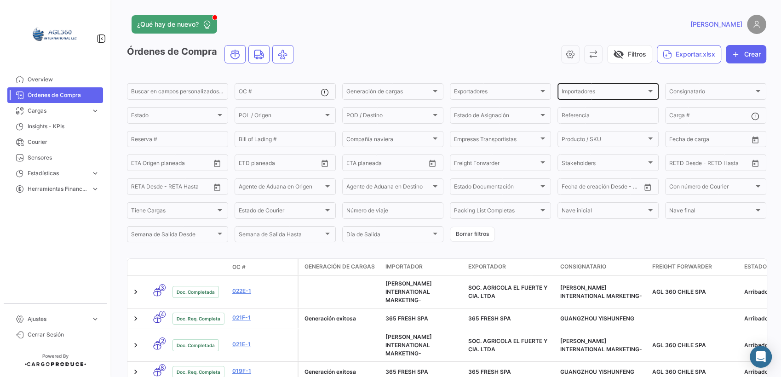
click at [588, 91] on span "Importadores" at bounding box center [603, 93] width 85 height 6
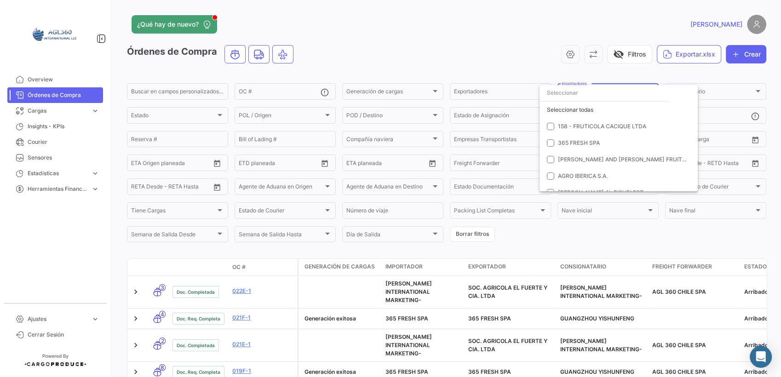
click at [575, 93] on input "dropdown search" at bounding box center [603, 93] width 129 height 17
type input "impo"
click at [553, 142] on mat-pseudo-checkbox at bounding box center [550, 142] width 7 height 7
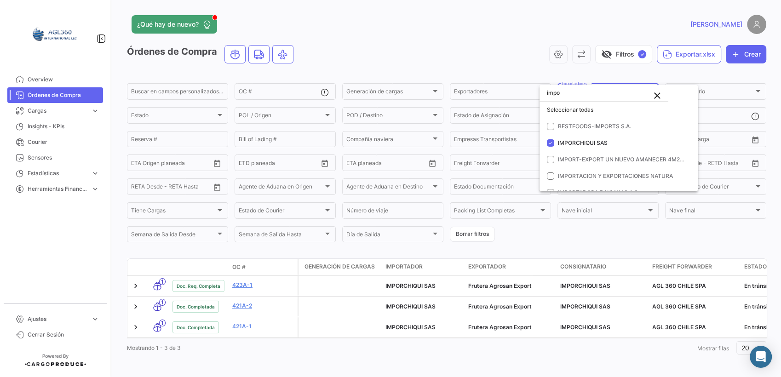
click at [572, 244] on div at bounding box center [390, 188] width 781 height 377
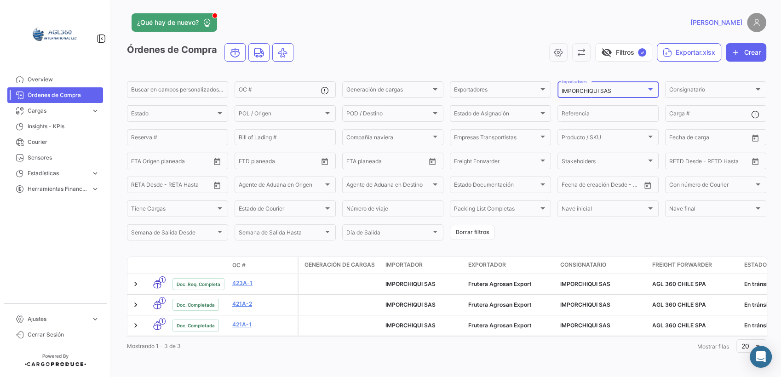
click at [647, 86] on div at bounding box center [650, 89] width 8 height 7
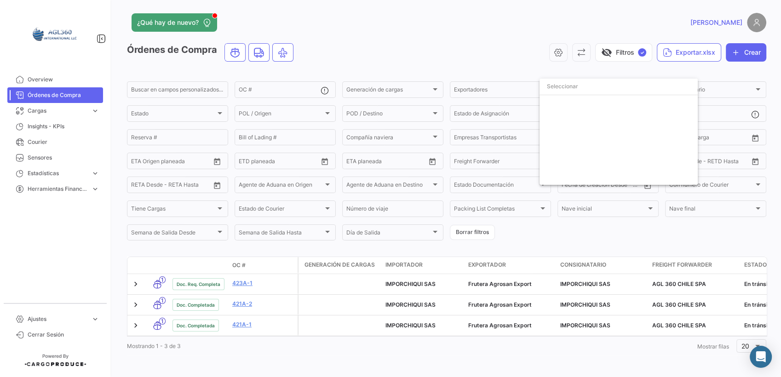
scroll to position [555, 0]
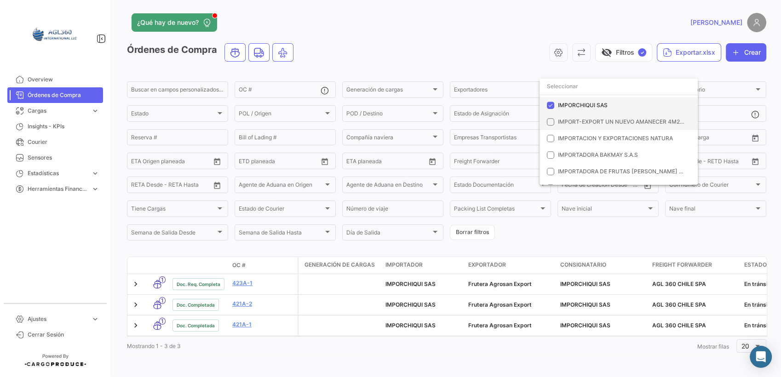
click at [550, 106] on mat-pseudo-checkbox at bounding box center [550, 105] width 7 height 7
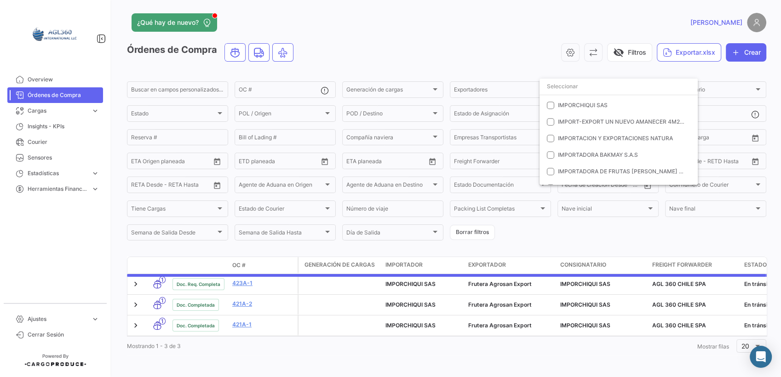
click at [573, 226] on div at bounding box center [390, 188] width 781 height 377
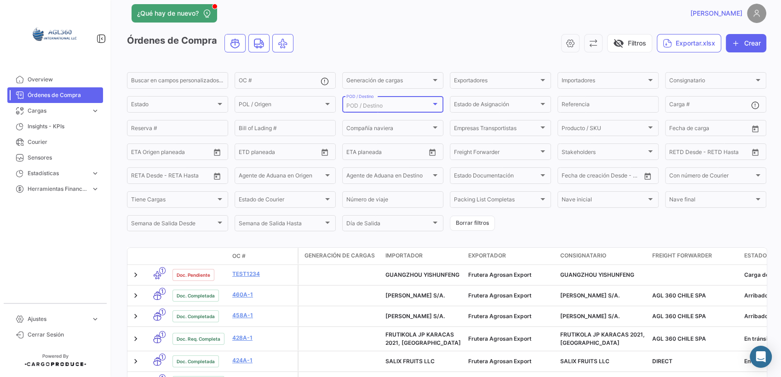
click at [375, 106] on span "POD / Destino" at bounding box center [364, 105] width 36 height 7
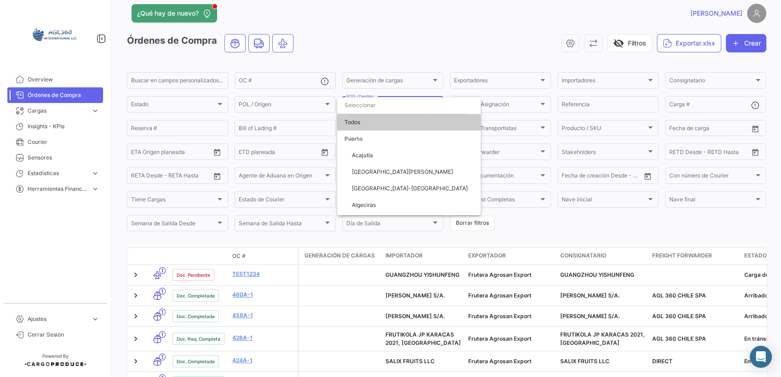
click at [386, 108] on input "dropdown search" at bounding box center [401, 105] width 129 height 17
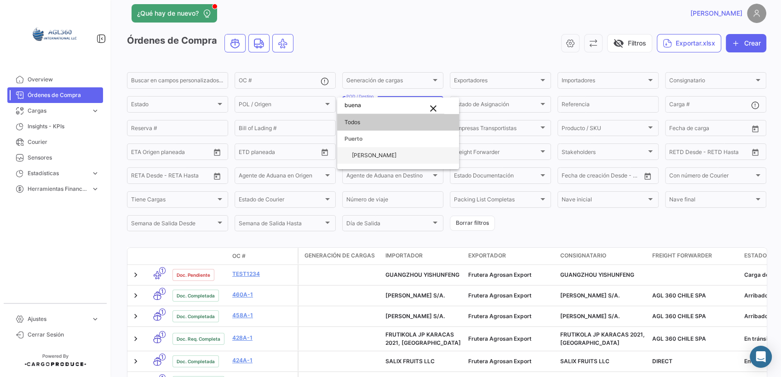
type input "buena"
click at [372, 156] on span "[PERSON_NAME]" at bounding box center [374, 155] width 45 height 7
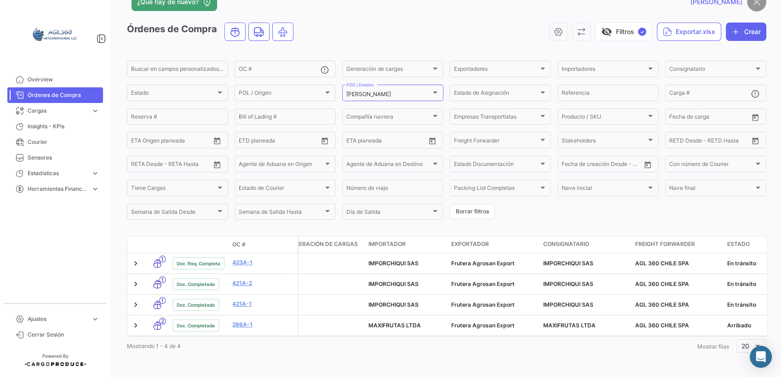
scroll to position [0, 0]
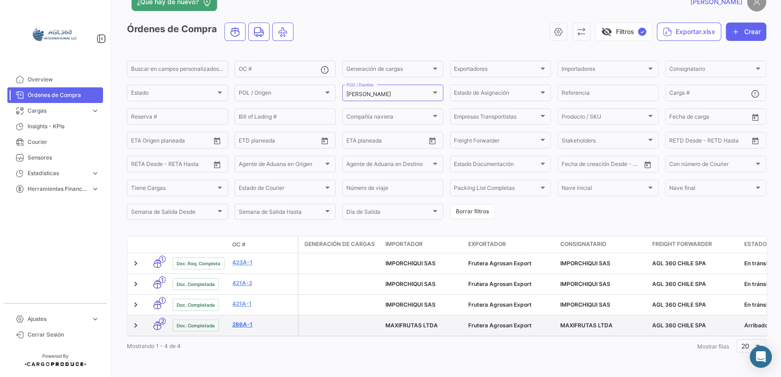
click at [242, 320] on link "286A-1" at bounding box center [263, 324] width 62 height 8
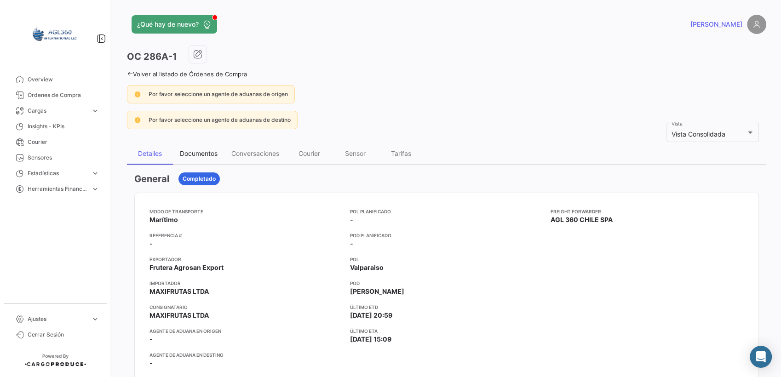
click at [206, 156] on div "Documentos" at bounding box center [199, 153] width 38 height 8
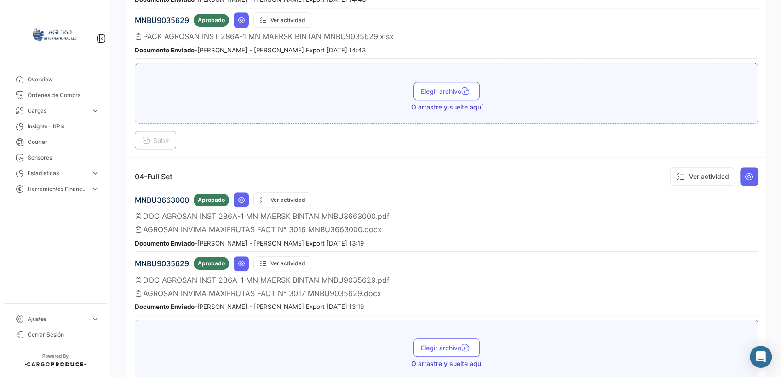
scroll to position [797, 0]
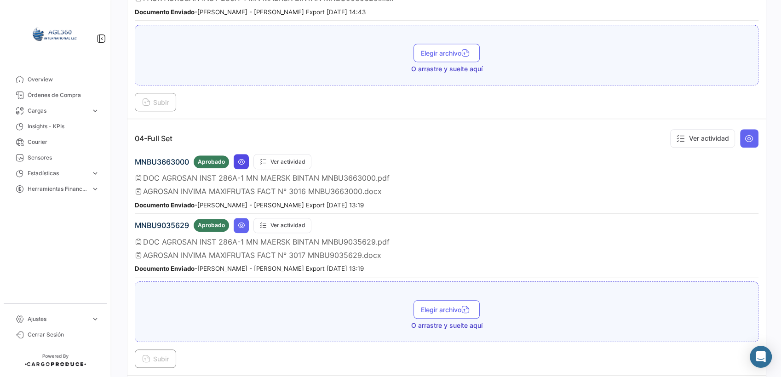
click at [242, 158] on icon at bounding box center [241, 161] width 7 height 7
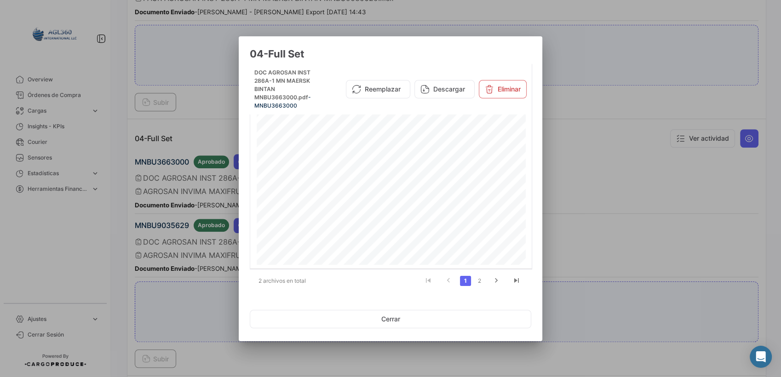
scroll to position [1390, 0]
click at [480, 280] on link "2" at bounding box center [478, 281] width 11 height 10
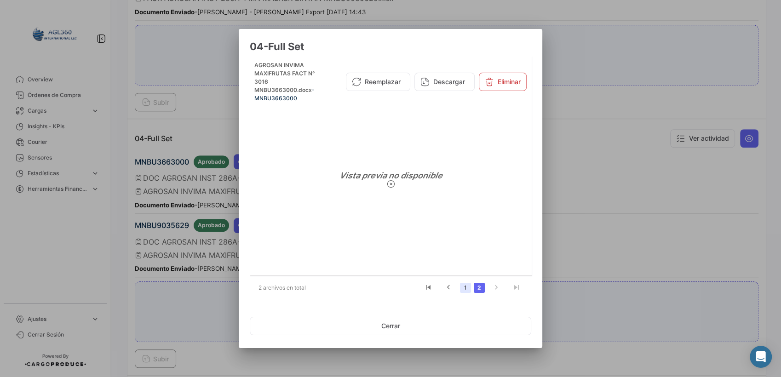
click at [463, 290] on link "1" at bounding box center [465, 288] width 11 height 10
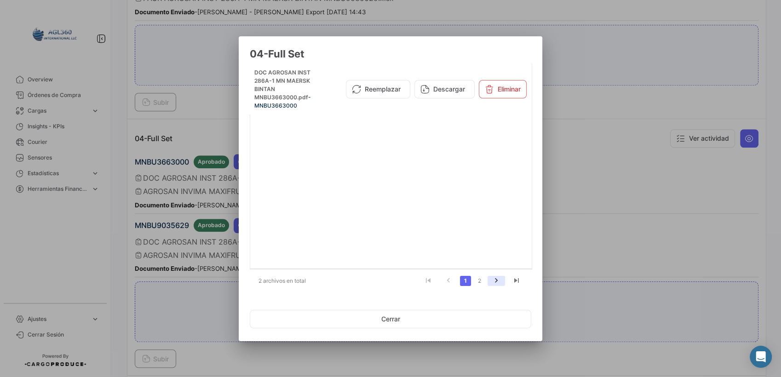
click at [492, 283] on icon "go to next page" at bounding box center [496, 281] width 12 height 11
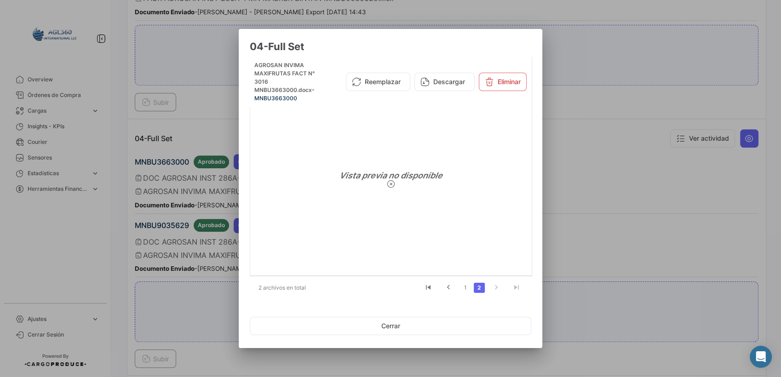
click at [626, 245] on div at bounding box center [390, 188] width 781 height 377
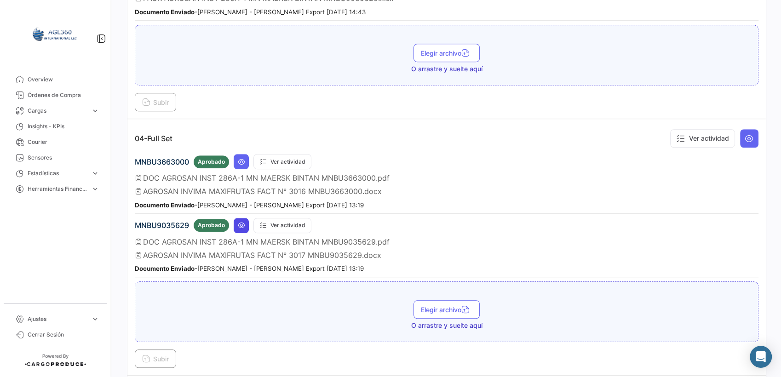
click at [239, 222] on icon at bounding box center [241, 225] width 7 height 7
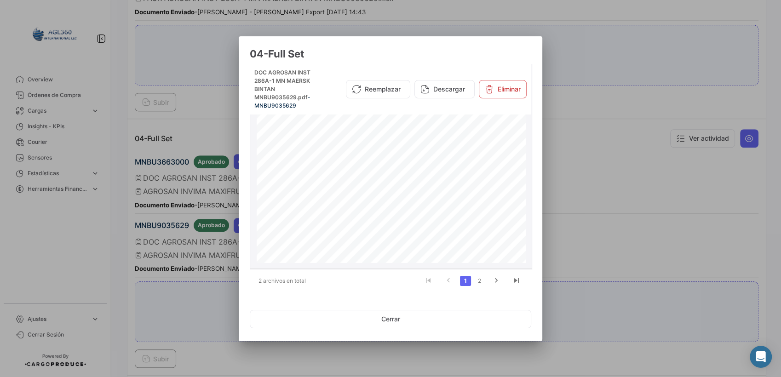
scroll to position [1493, 0]
click at [480, 281] on link "2" at bounding box center [478, 281] width 11 height 10
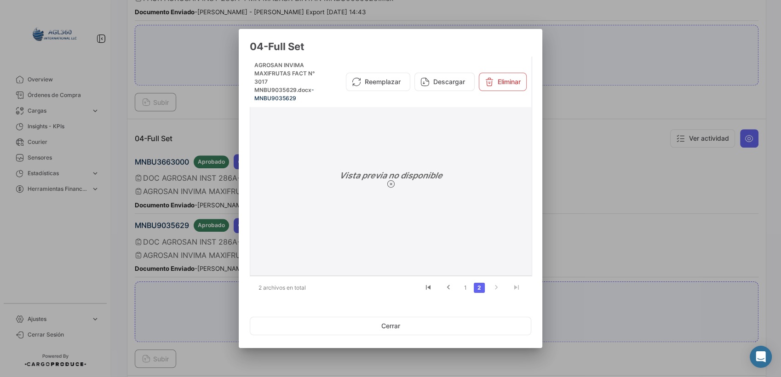
click at [387, 183] on icon at bounding box center [391, 184] width 8 height 8
click at [390, 187] on icon at bounding box center [391, 184] width 8 height 8
click at [444, 84] on button "Descargar" at bounding box center [444, 82] width 60 height 18
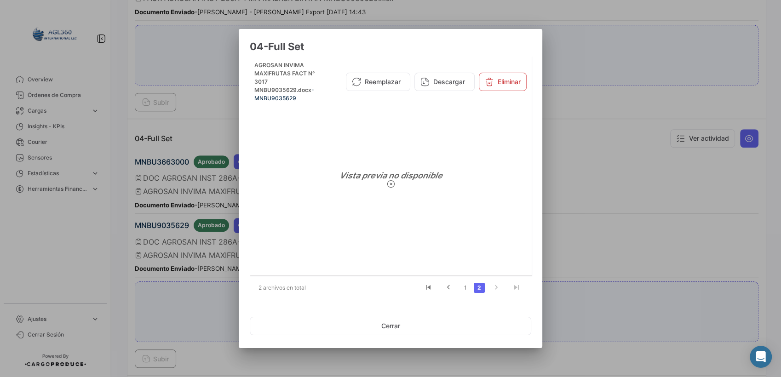
drag, startPoint x: 150, startPoint y: 257, endPoint x: 143, endPoint y: 234, distance: 24.1
click at [150, 257] on div at bounding box center [390, 188] width 781 height 377
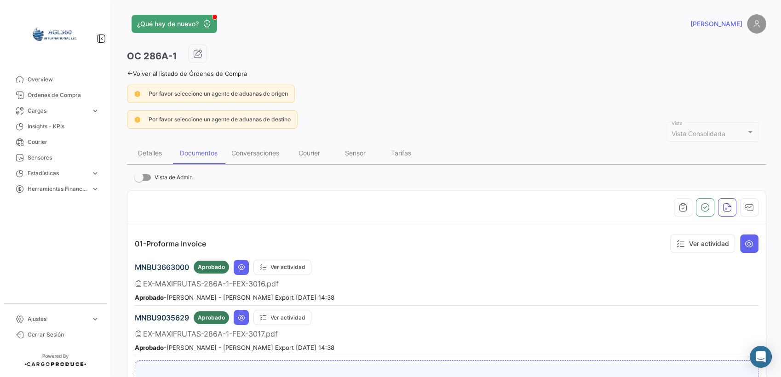
scroll to position [0, 0]
click at [129, 75] on icon at bounding box center [130, 74] width 6 height 6
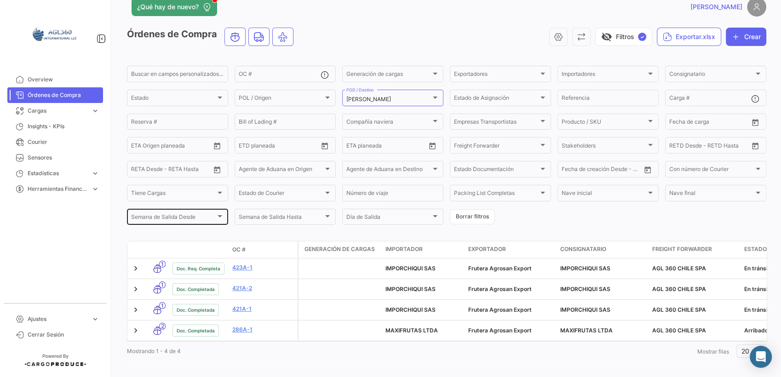
scroll to position [32, 0]
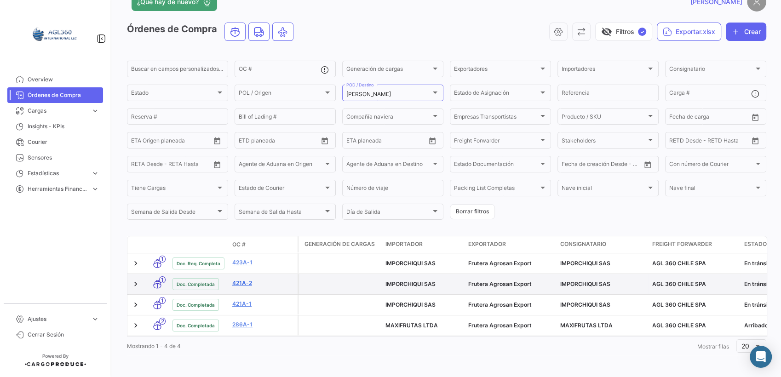
click at [241, 279] on link "421A-2" at bounding box center [263, 283] width 62 height 8
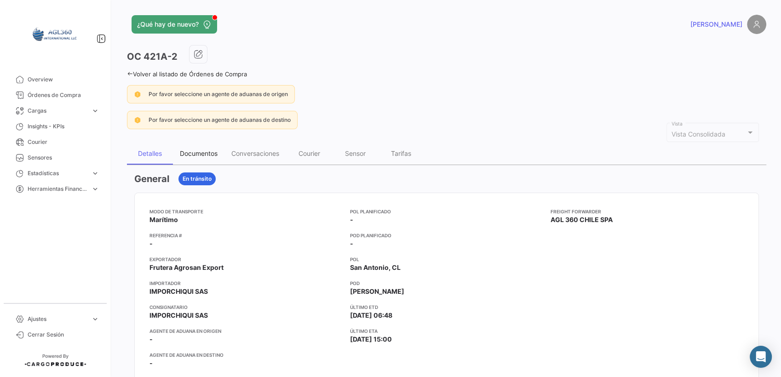
click at [198, 155] on div "Documentos" at bounding box center [199, 153] width 38 height 8
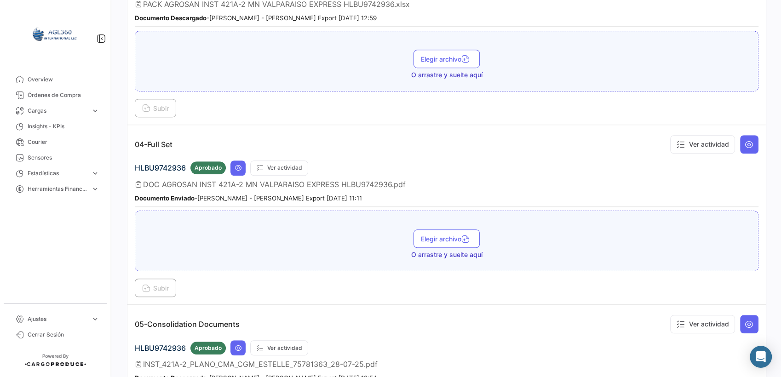
scroll to position [609, 0]
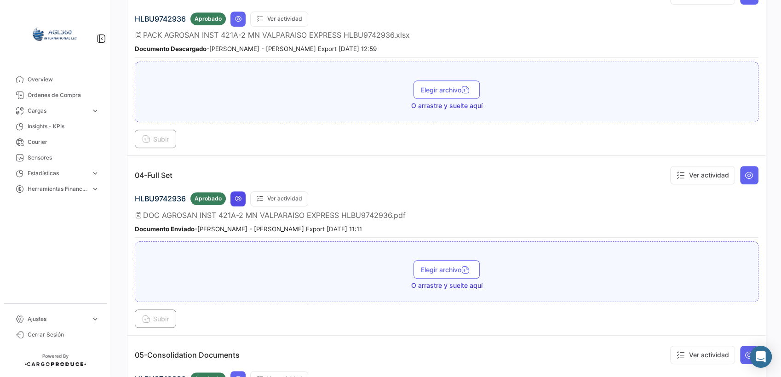
click at [240, 195] on icon at bounding box center [237, 198] width 7 height 7
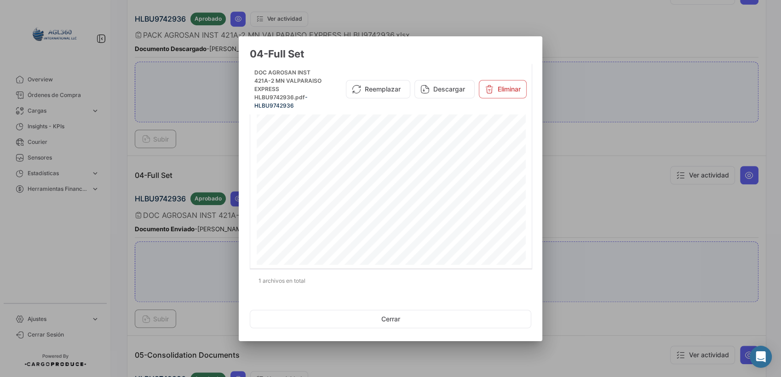
scroll to position [0, 0]
click at [638, 222] on div at bounding box center [390, 188] width 781 height 377
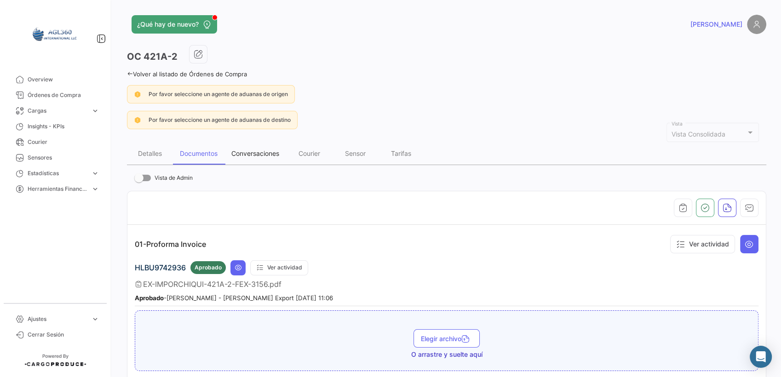
click at [258, 157] on div "Conversaciones" at bounding box center [255, 154] width 62 height 22
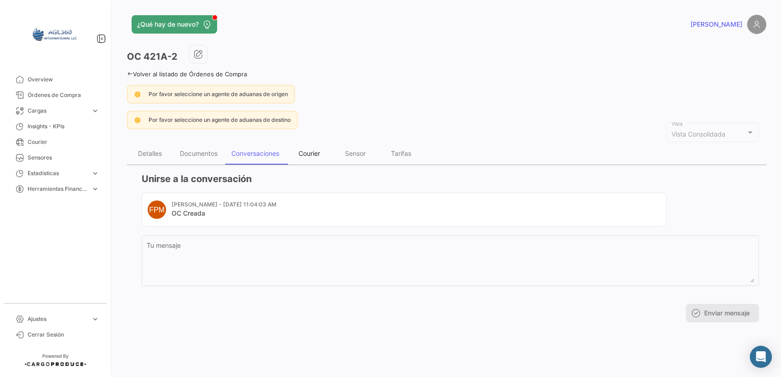
click at [313, 150] on div "Courier" at bounding box center [309, 153] width 22 height 8
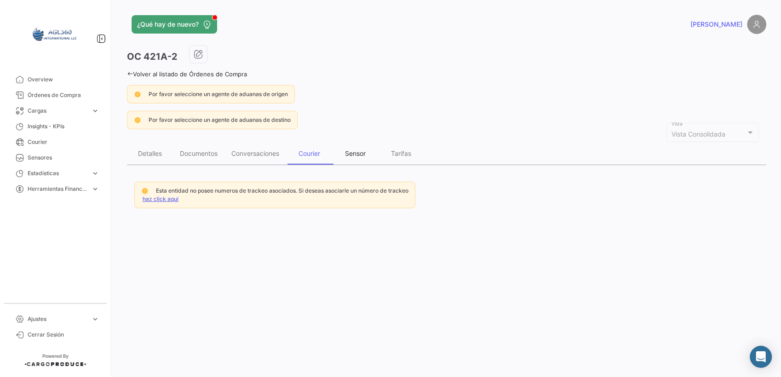
click at [349, 153] on div "Sensor" at bounding box center [355, 153] width 21 height 8
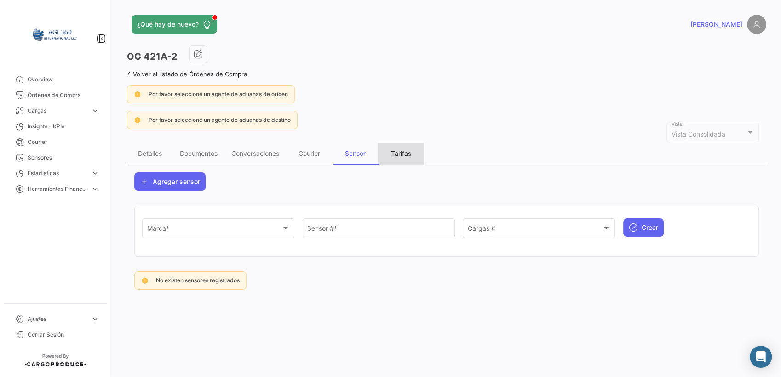
click at [401, 158] on div "Tarifas" at bounding box center [401, 154] width 46 height 22
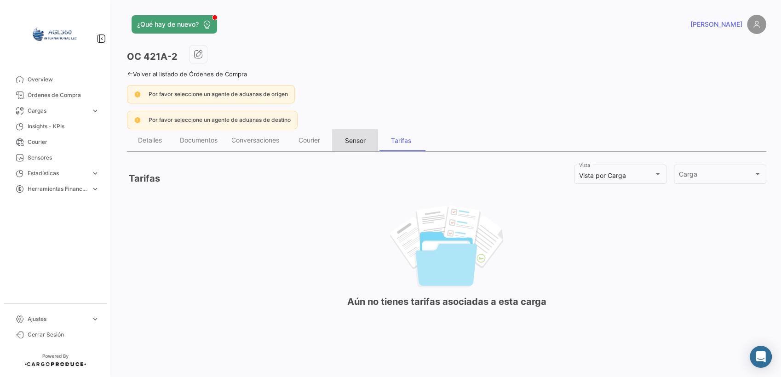
click at [356, 145] on div "Sensor" at bounding box center [355, 140] width 46 height 22
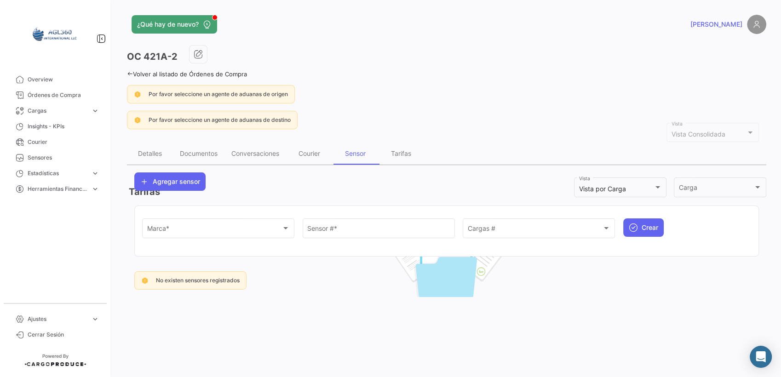
click at [319, 141] on div "OC 421A-2 Volver al listado de Órdenes de Compra Por favor seleccione un agente…" at bounding box center [446, 171] width 639 height 252
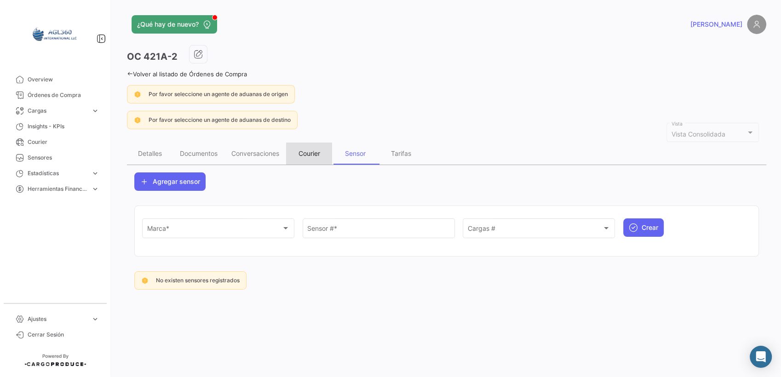
click at [312, 154] on div "Courier" at bounding box center [309, 153] width 22 height 8
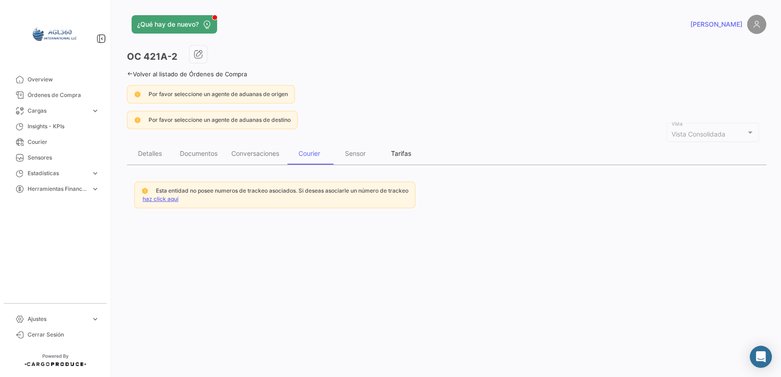
click at [417, 157] on div "Tarifas" at bounding box center [401, 154] width 46 height 22
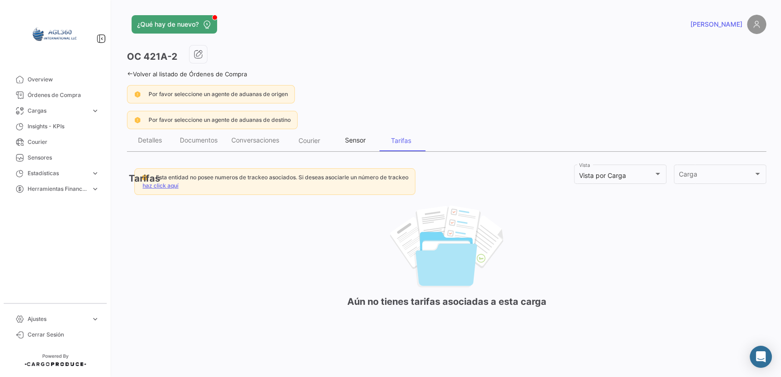
click at [360, 145] on div "Sensor" at bounding box center [355, 140] width 46 height 22
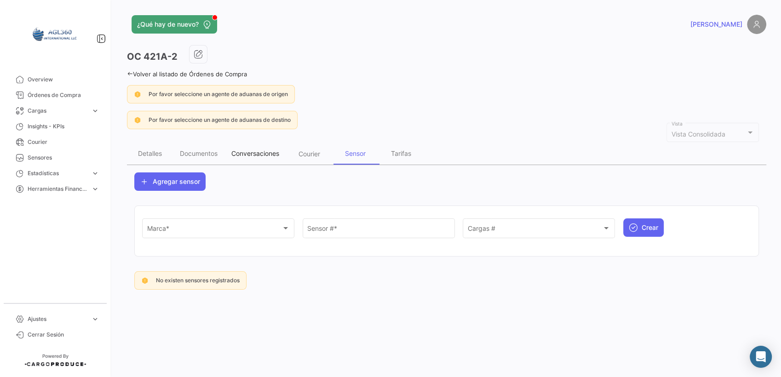
click at [241, 153] on div "Conversaciones" at bounding box center [255, 153] width 48 height 8
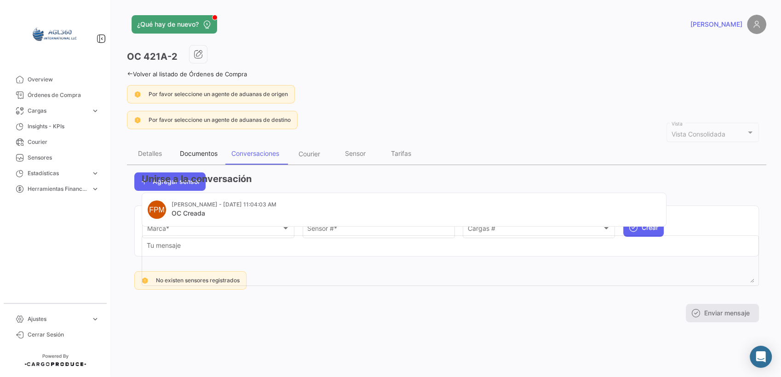
click at [187, 154] on div "Documentos" at bounding box center [199, 153] width 38 height 8
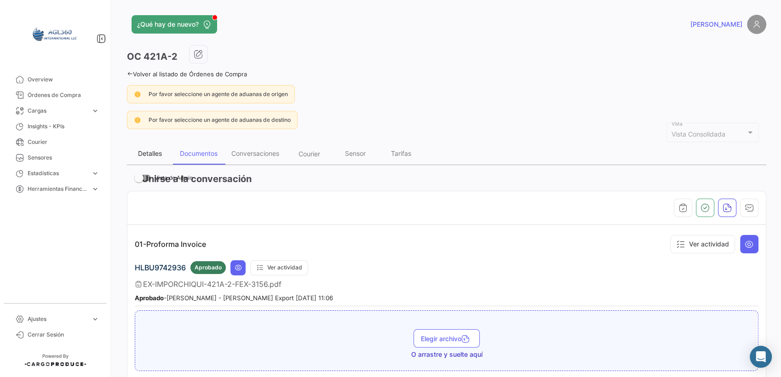
click at [147, 155] on div "Detalles" at bounding box center [150, 153] width 24 height 8
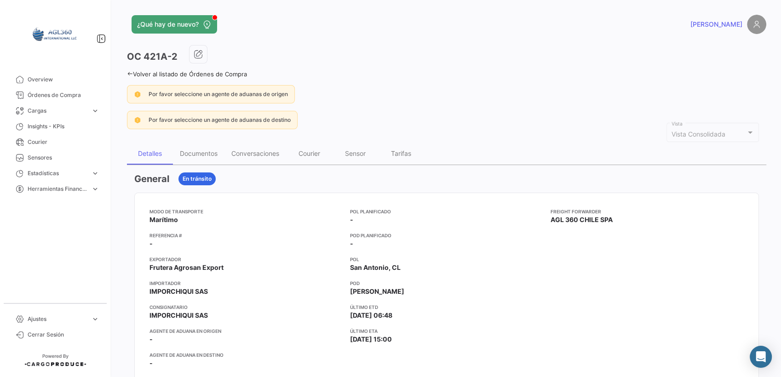
click at [129, 74] on icon at bounding box center [130, 74] width 6 height 6
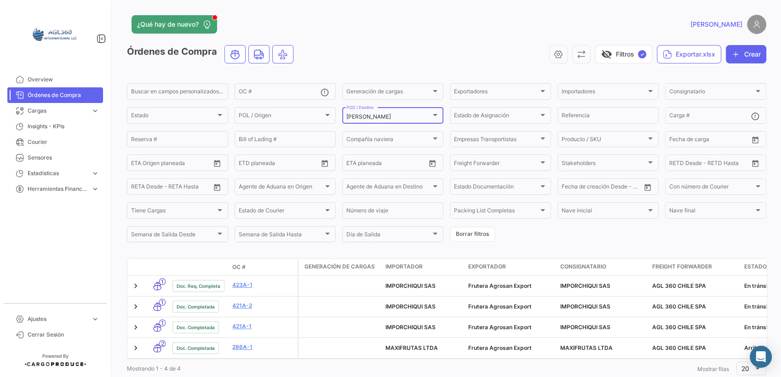
click at [431, 114] on div at bounding box center [435, 114] width 8 height 7
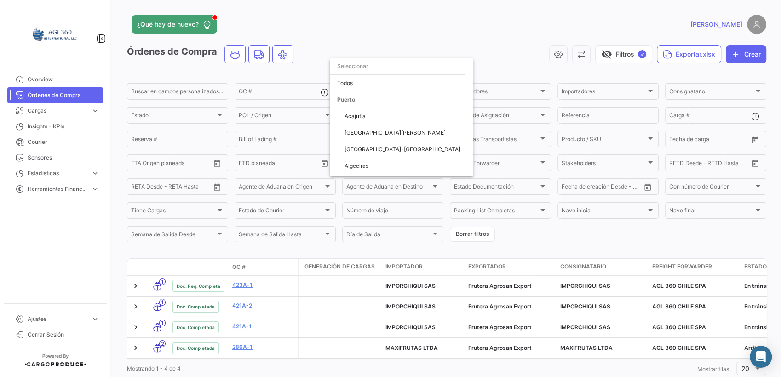
scroll to position [81, 0]
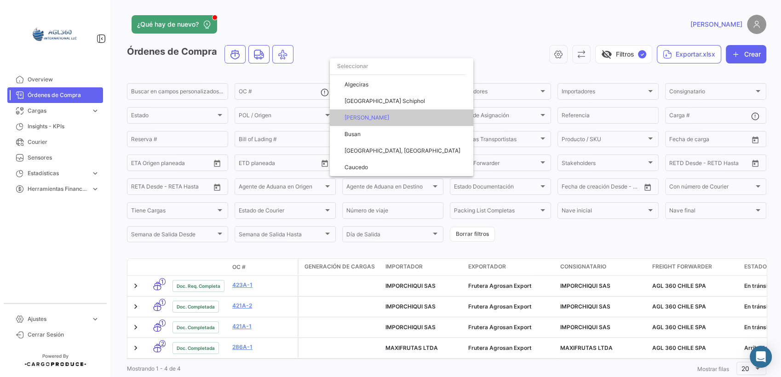
click at [361, 62] on input "dropdown search" at bounding box center [398, 66] width 136 height 17
drag, startPoint x: 416, startPoint y: 52, endPoint x: 422, endPoint y: 49, distance: 7.6
click at [418, 50] on div at bounding box center [390, 188] width 781 height 377
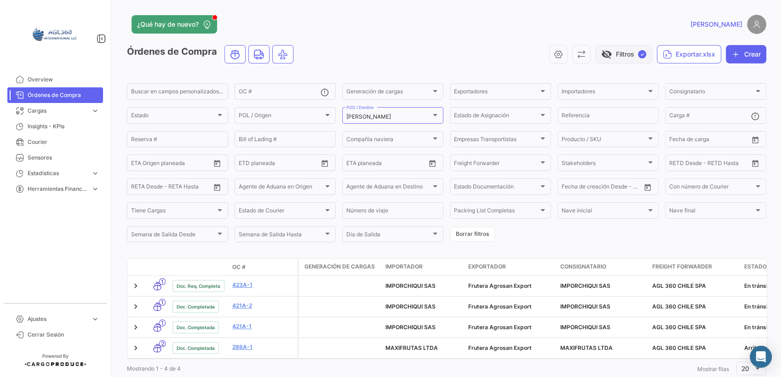
click at [638, 56] on span "✓" at bounding box center [642, 54] width 8 height 8
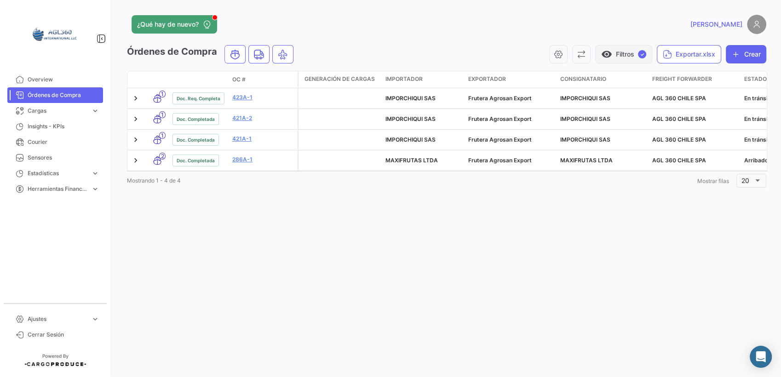
click at [643, 53] on span "✓" at bounding box center [642, 54] width 8 height 8
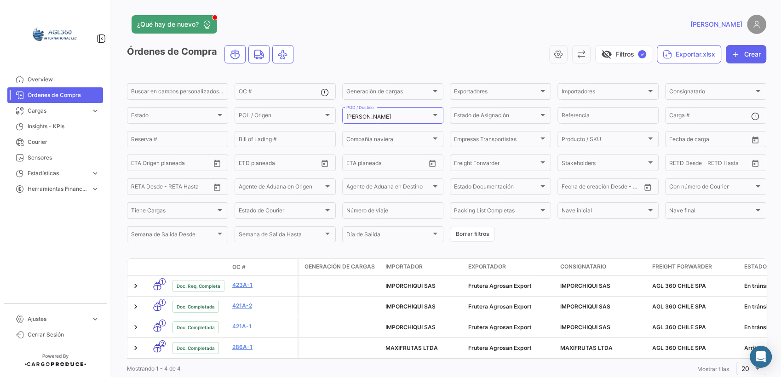
click at [67, 95] on span "Órdenes de Compra" at bounding box center [64, 95] width 72 height 8
click at [385, 119] on div "[PERSON_NAME]" at bounding box center [388, 117] width 85 height 6
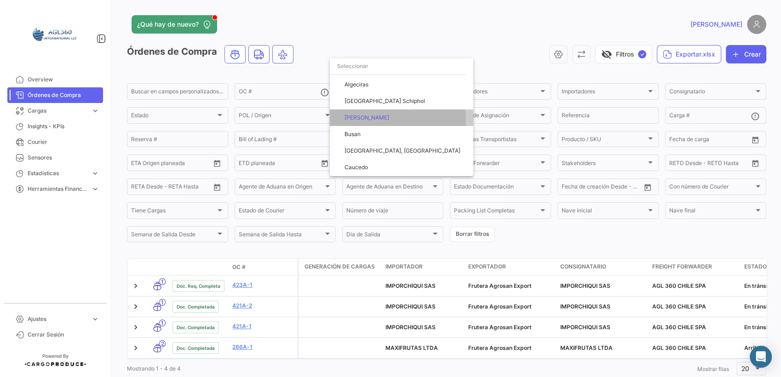
click at [385, 119] on span "[PERSON_NAME]" at bounding box center [404, 117] width 121 height 17
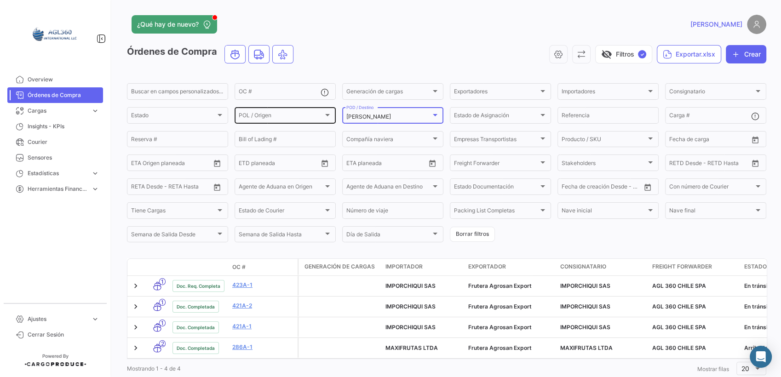
drag, startPoint x: 399, startPoint y: 115, endPoint x: 322, endPoint y: 114, distance: 76.8
click at [0, 0] on div "Buscar en campos personalizados... OC # Generación de cargas Generación de carg…" at bounding box center [0, 0] width 0 height 0
drag, startPoint x: 322, startPoint y: 114, endPoint x: 394, endPoint y: 116, distance: 72.2
click at [394, 116] on div "[PERSON_NAME]" at bounding box center [388, 117] width 85 height 6
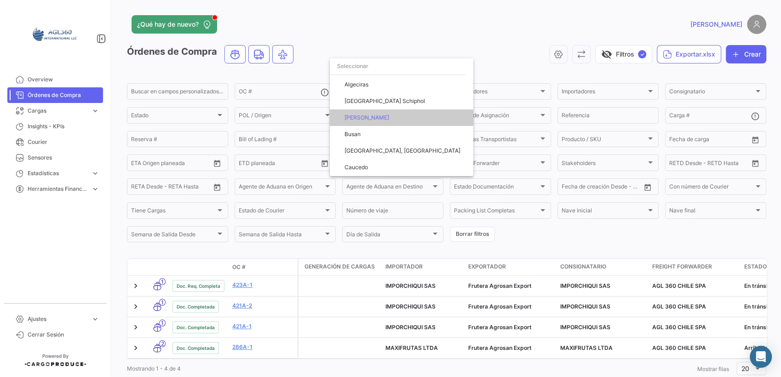
click at [405, 116] on span "[PERSON_NAME]" at bounding box center [404, 117] width 121 height 17
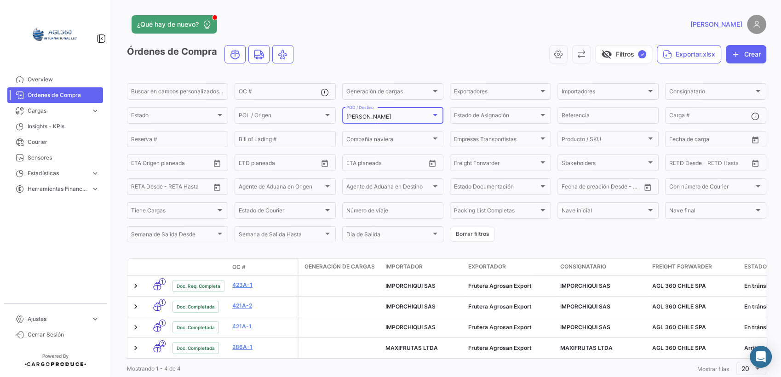
drag, startPoint x: 381, startPoint y: 118, endPoint x: 384, endPoint y: 61, distance: 57.1
click at [406, 52] on div "visibility_off Filtros ✓ Exportar.xlsx Crear" at bounding box center [533, 54] width 465 height 18
click at [638, 55] on span "✓" at bounding box center [642, 54] width 8 height 8
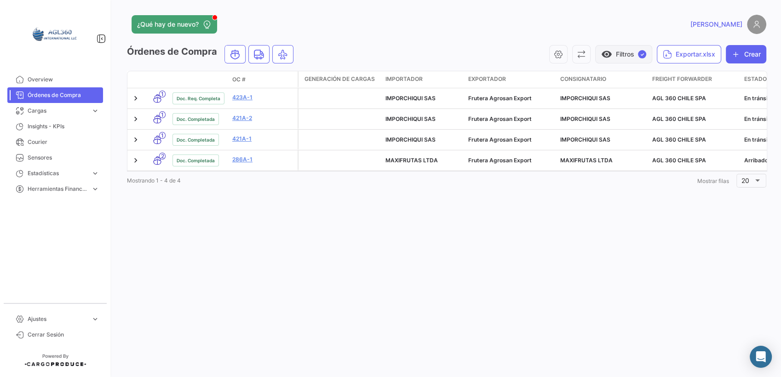
click at [638, 56] on span "✓" at bounding box center [642, 54] width 8 height 8
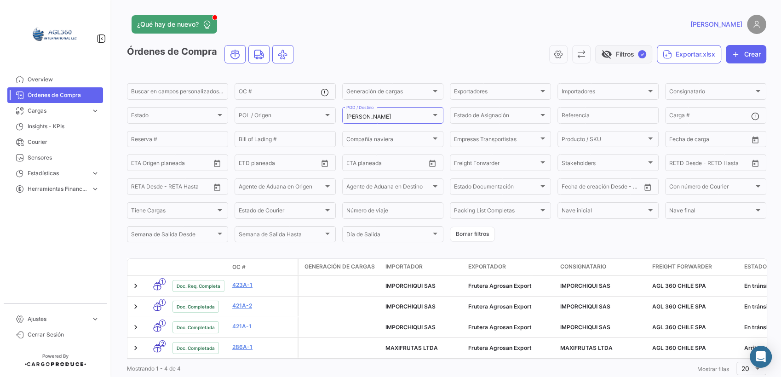
click at [601, 53] on span "visibility_off" at bounding box center [606, 54] width 11 height 11
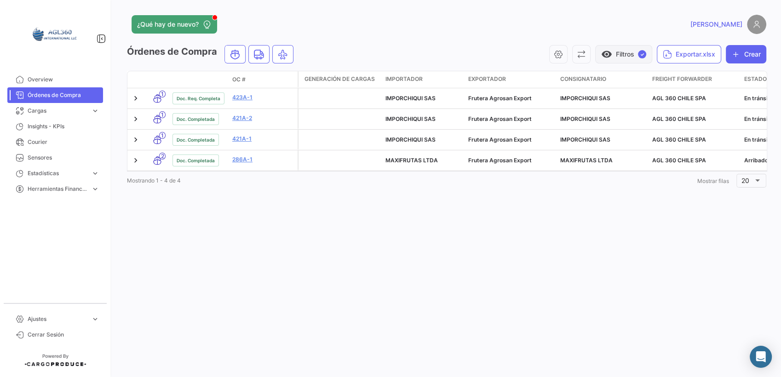
click at [605, 54] on span "visibility" at bounding box center [606, 54] width 11 height 11
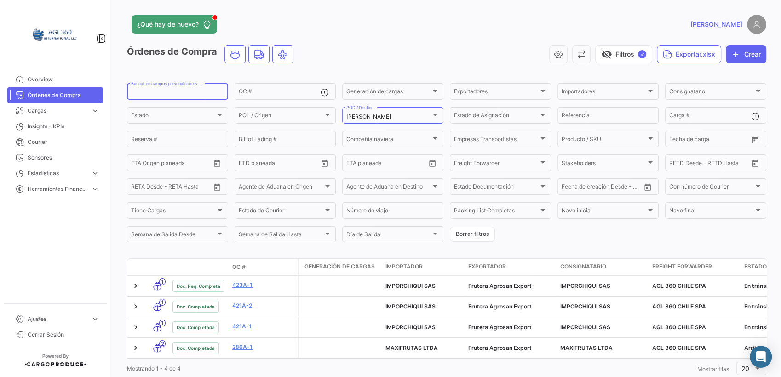
click at [156, 95] on input "Buscar en campos personalizados..." at bounding box center [177, 93] width 93 height 6
click at [383, 120] on div "[PERSON_NAME]" at bounding box center [388, 117] width 85 height 6
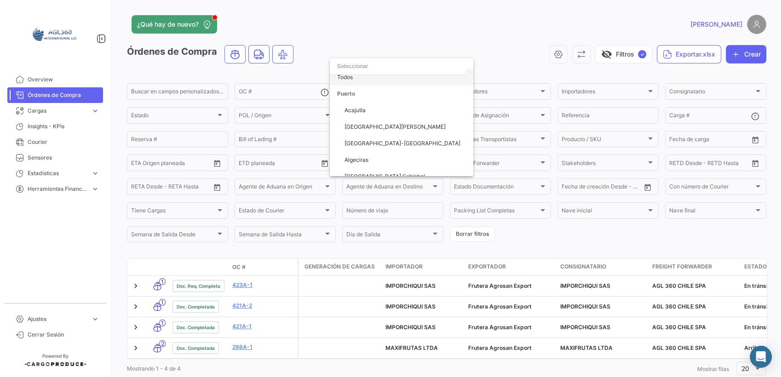
scroll to position [0, 0]
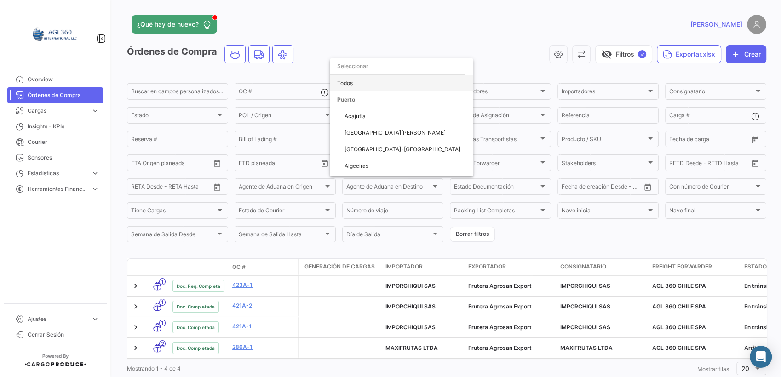
click at [365, 89] on span "Todos" at bounding box center [401, 83] width 129 height 17
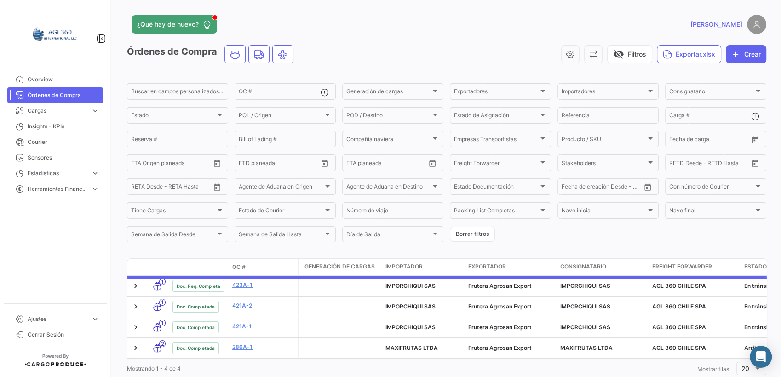
click at [369, 56] on div "visibility_off Filtros Exportar.xlsx Crear" at bounding box center [533, 54] width 465 height 18
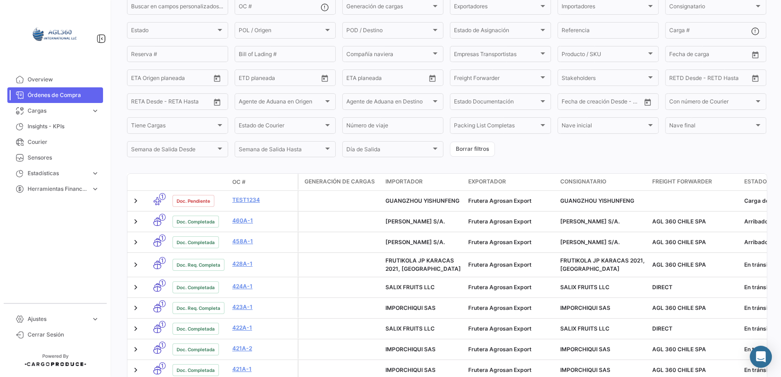
scroll to position [83, 0]
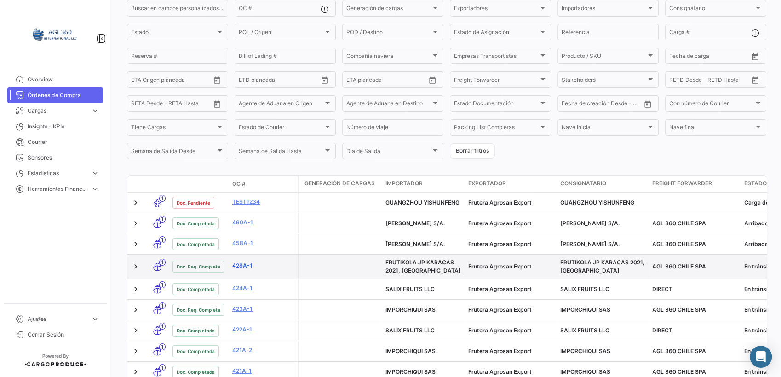
click at [240, 268] on link "428A-1" at bounding box center [263, 266] width 62 height 8
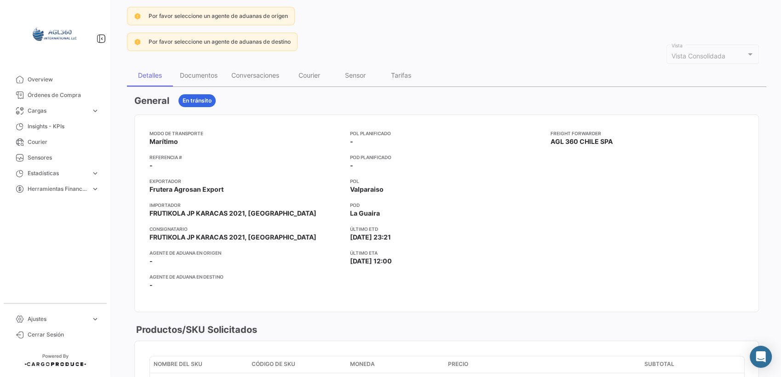
scroll to position [102, 0]
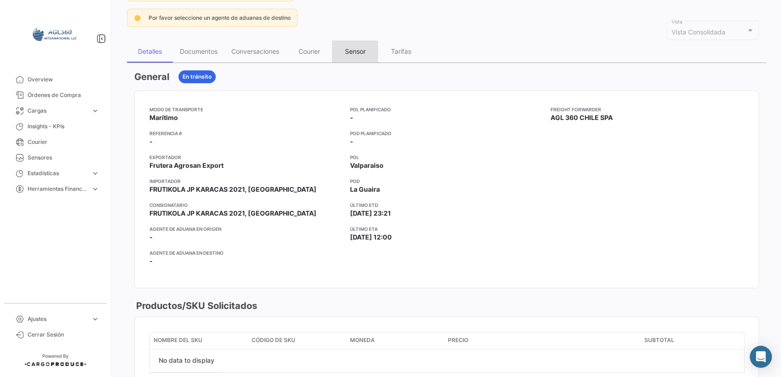
click at [355, 55] on div "Sensor" at bounding box center [355, 51] width 46 height 22
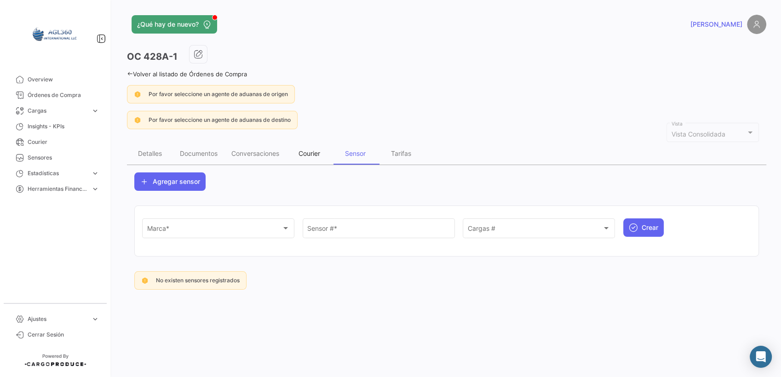
click at [296, 153] on div "Courier" at bounding box center [309, 154] width 46 height 22
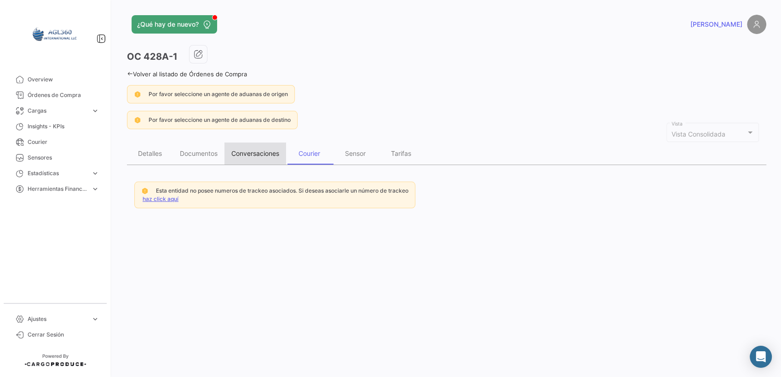
click at [264, 154] on div "Conversaciones" at bounding box center [255, 153] width 48 height 8
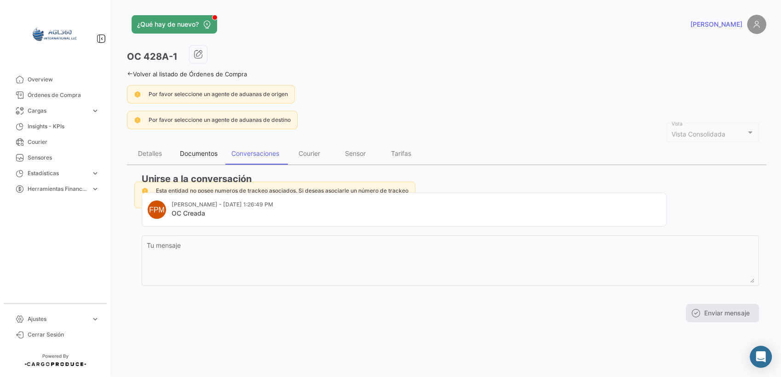
click at [212, 156] on div "Documentos" at bounding box center [199, 153] width 38 height 8
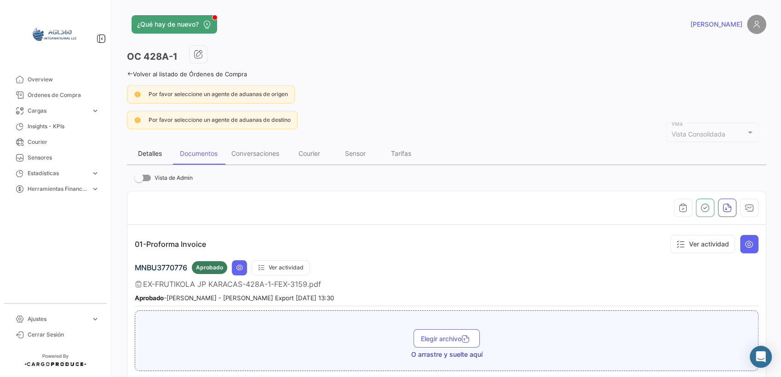
click at [153, 155] on div "Detalles" at bounding box center [150, 153] width 24 height 8
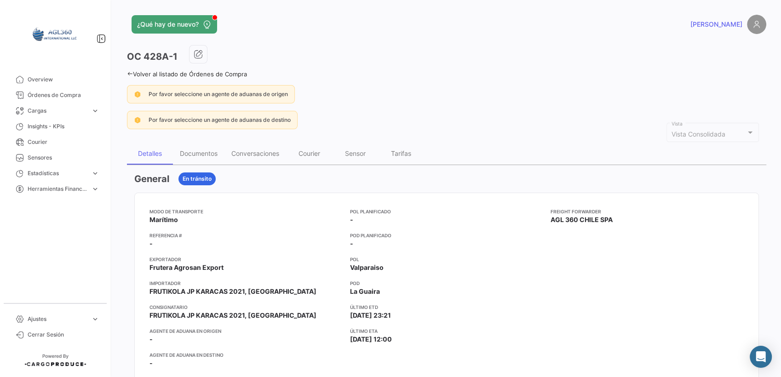
click at [131, 74] on icon at bounding box center [130, 74] width 6 height 6
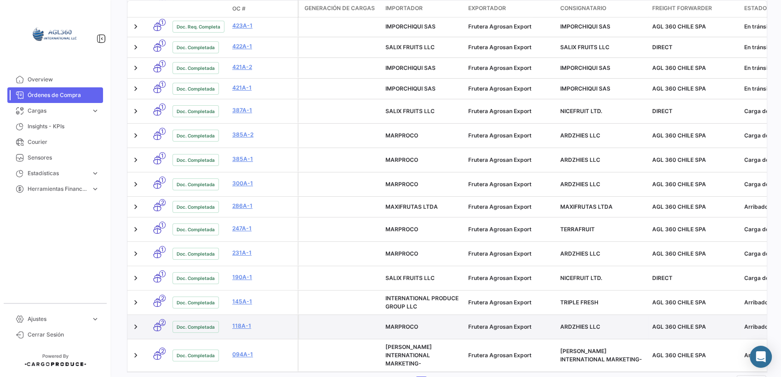
scroll to position [382, 0]
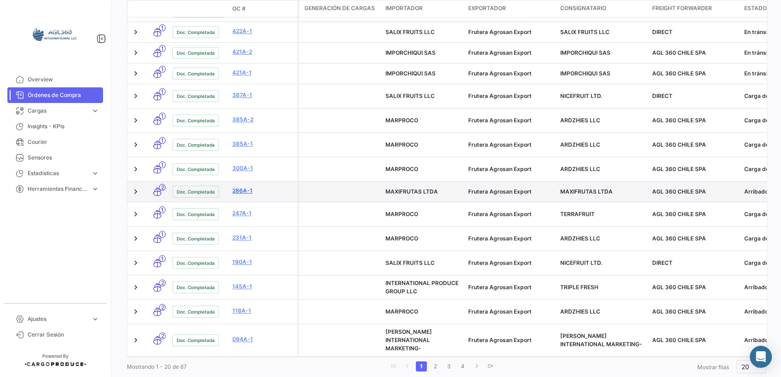
click at [240, 187] on link "286A-1" at bounding box center [263, 191] width 62 height 8
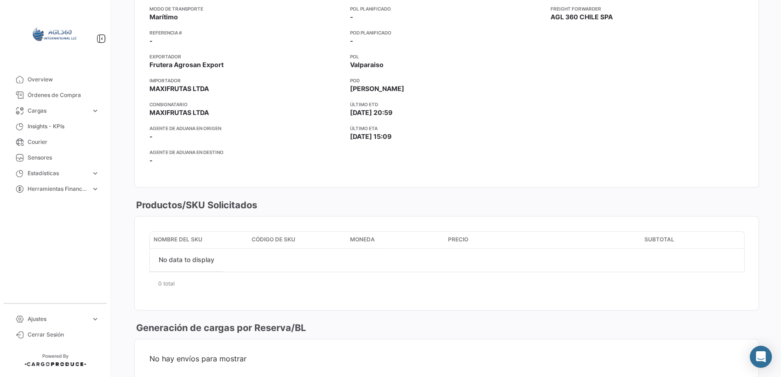
scroll to position [91, 0]
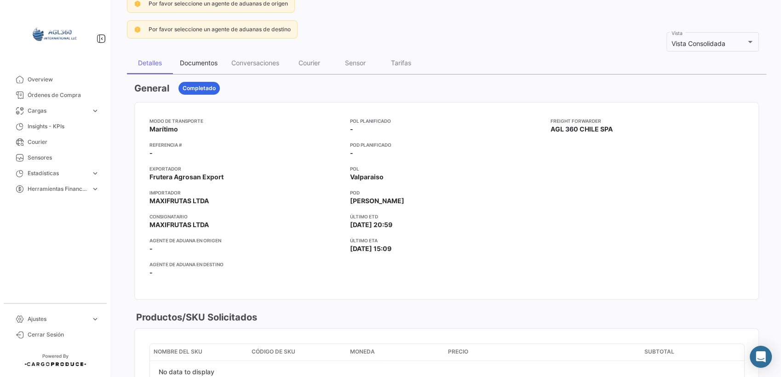
click at [205, 59] on div "Documentos" at bounding box center [199, 63] width 38 height 8
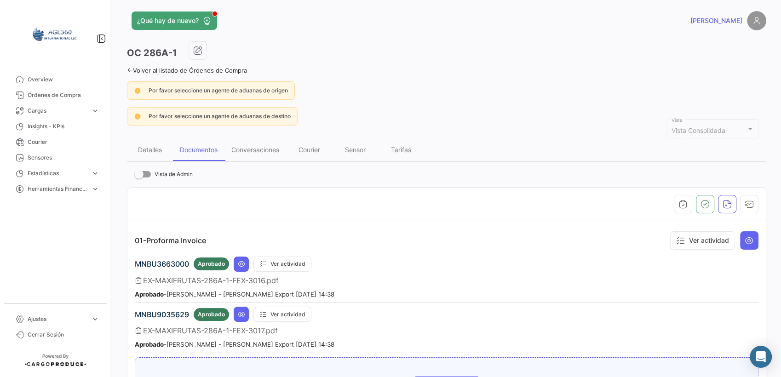
scroll to position [0, 0]
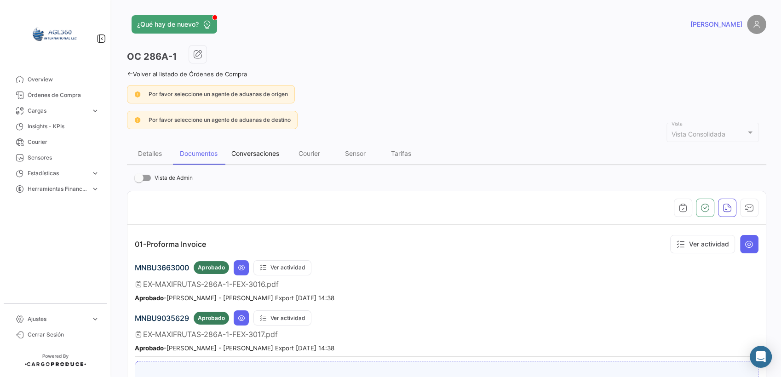
click at [252, 154] on div "Conversaciones" at bounding box center [255, 153] width 48 height 8
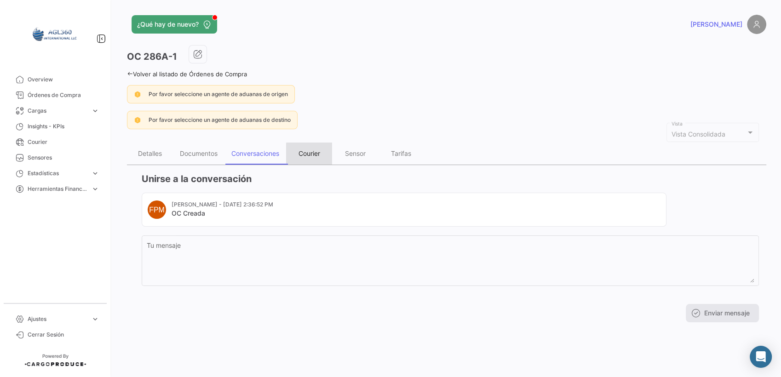
click at [316, 153] on div "Courier" at bounding box center [309, 153] width 22 height 8
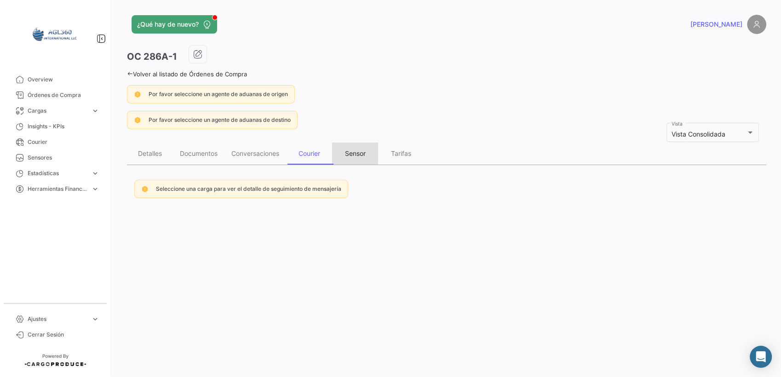
click at [356, 153] on div "Sensor" at bounding box center [355, 153] width 21 height 8
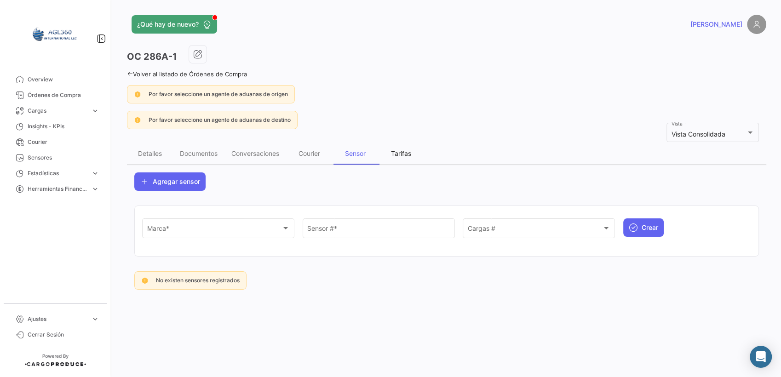
click at [404, 154] on div "Tarifas" at bounding box center [401, 153] width 20 height 8
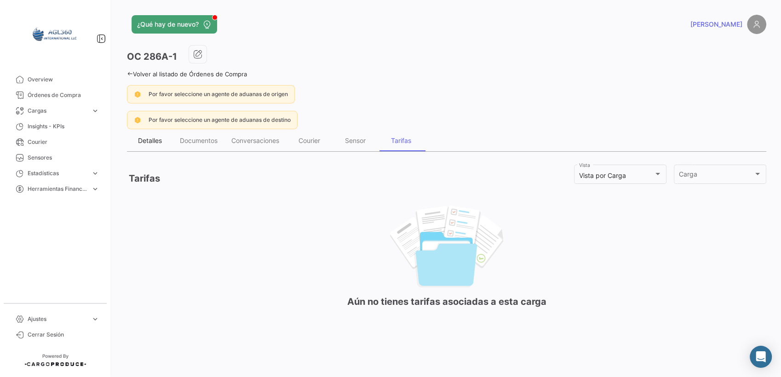
click at [146, 138] on div "Detalles" at bounding box center [150, 141] width 24 height 8
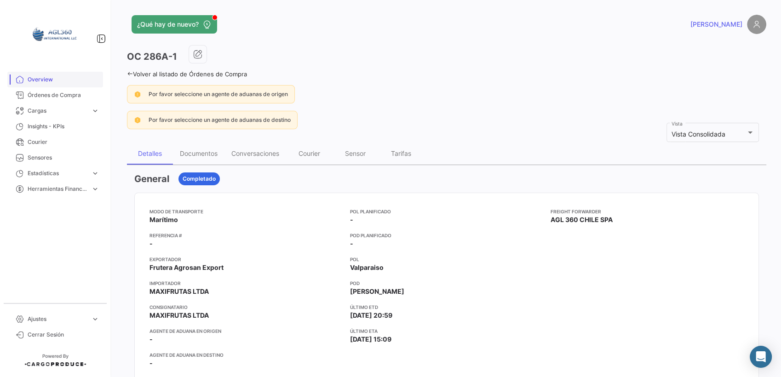
click at [132, 73] on link "Volver al listado de Órdenes de Compra" at bounding box center [187, 73] width 120 height 7
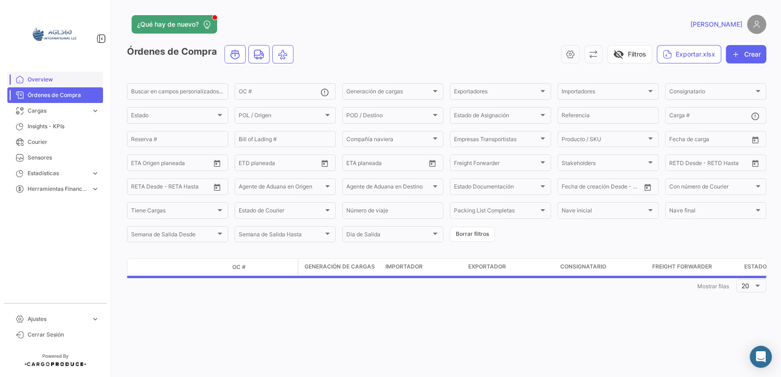
click at [48, 80] on span "Overview" at bounding box center [64, 79] width 72 height 8
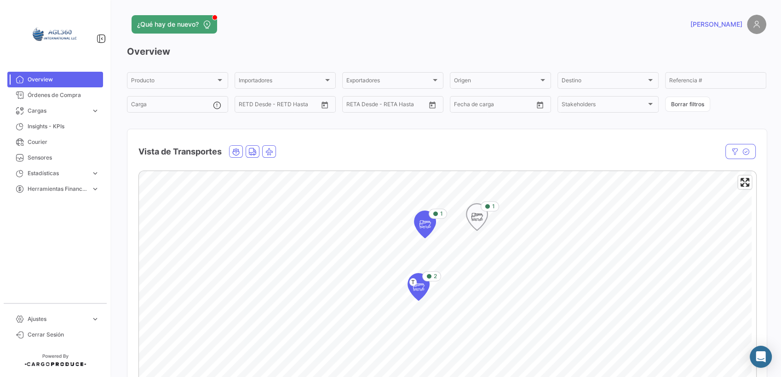
click at [477, 218] on icon "Map marker" at bounding box center [476, 216] width 13 height 19
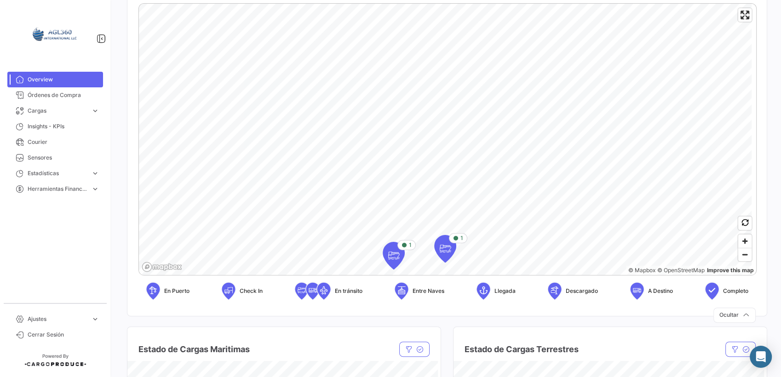
scroll to position [204, 0]
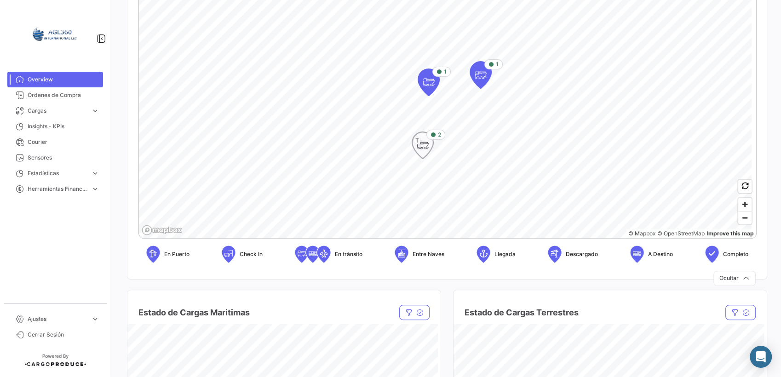
click at [421, 153] on icon "Map marker" at bounding box center [422, 145] width 13 height 19
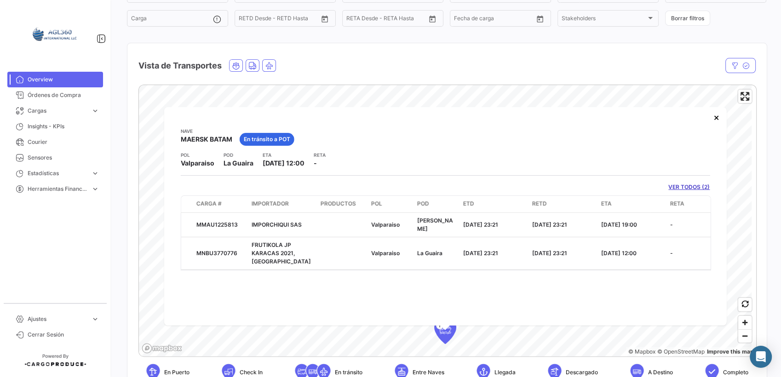
scroll to position [102, 0]
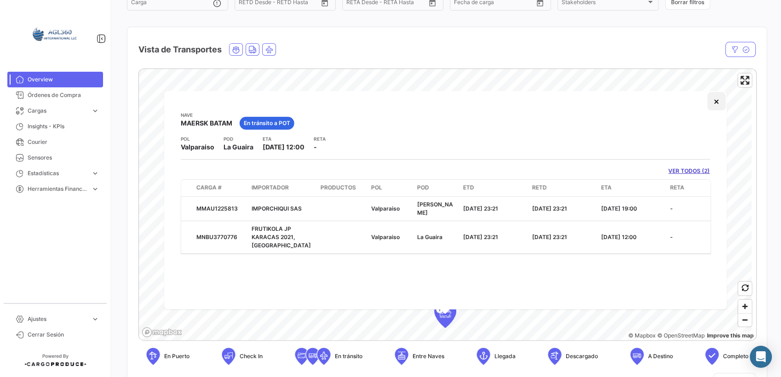
click at [702, 101] on button "×" at bounding box center [716, 101] width 18 height 18
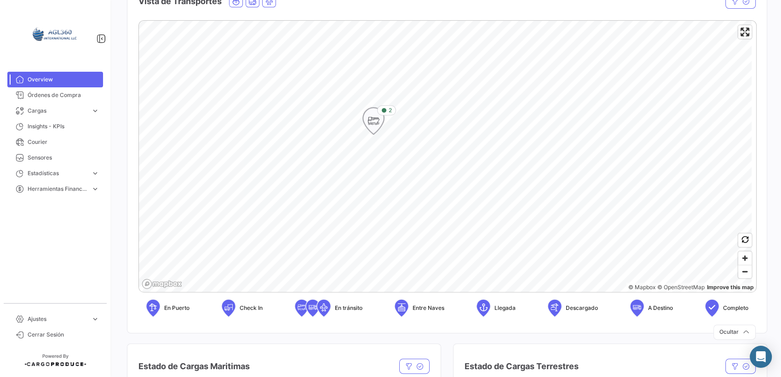
scroll to position [153, 0]
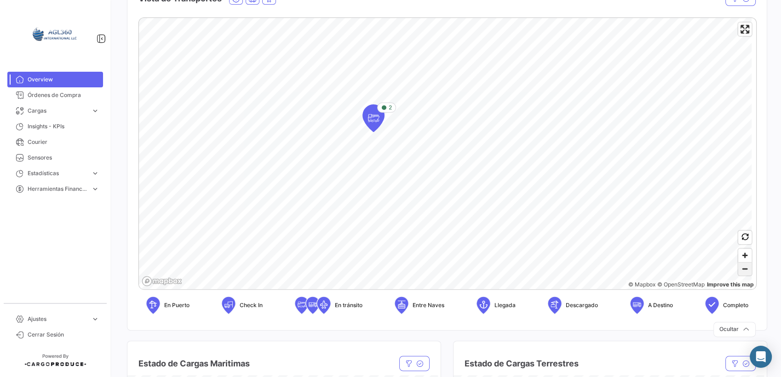
click at [702, 268] on span "Zoom out" at bounding box center [744, 268] width 13 height 13
